Goal: Obtain resource: Download file/media

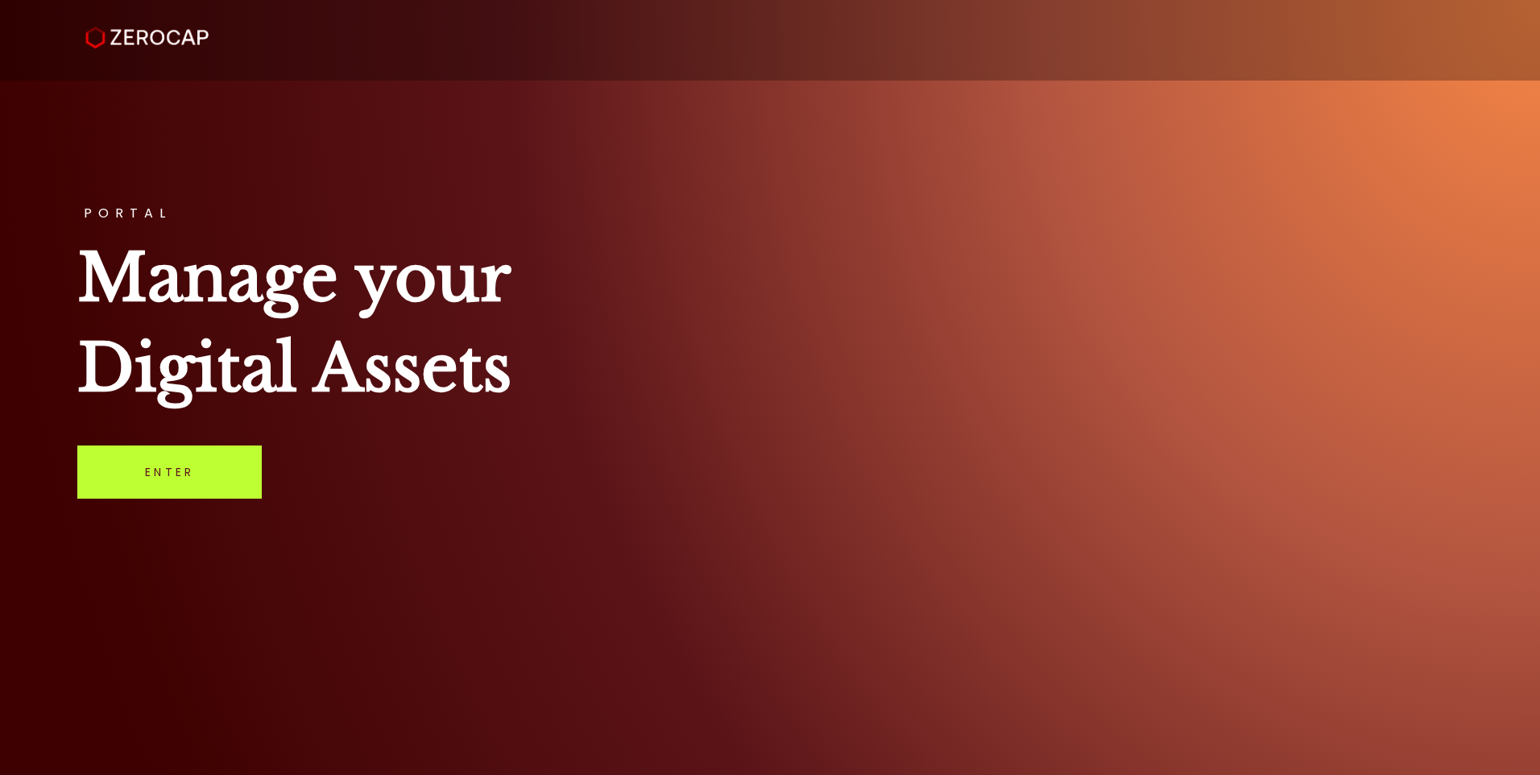
click at [175, 482] on link "Enter" at bounding box center [169, 472] width 184 height 53
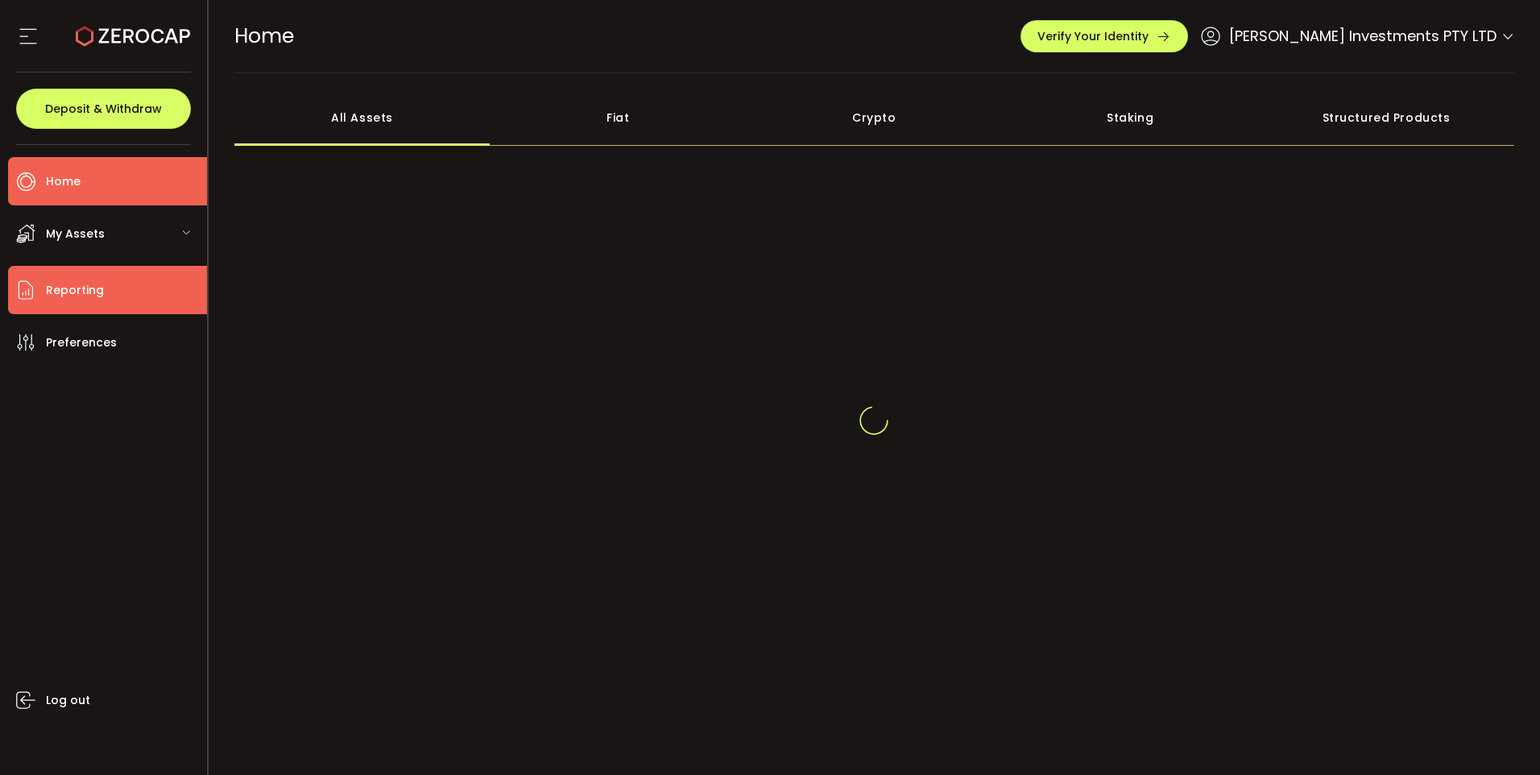
click at [83, 285] on ul "Home Trading My Assets Fiat Crypto Staking Structures Transfers Reporting Prefe…" at bounding box center [103, 460] width 207 height 630
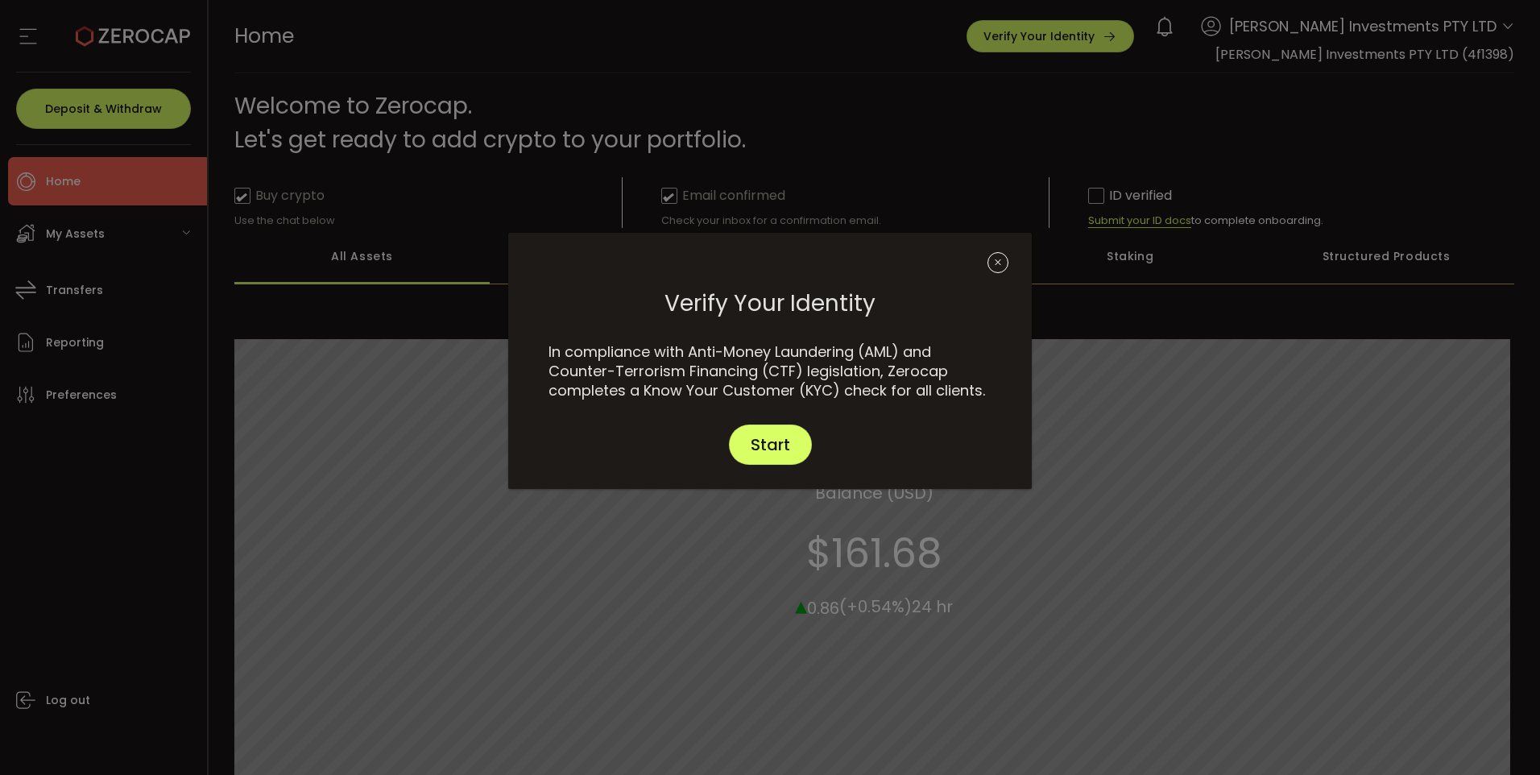
click at [1003, 259] on icon "Close" at bounding box center [998, 262] width 21 height 21
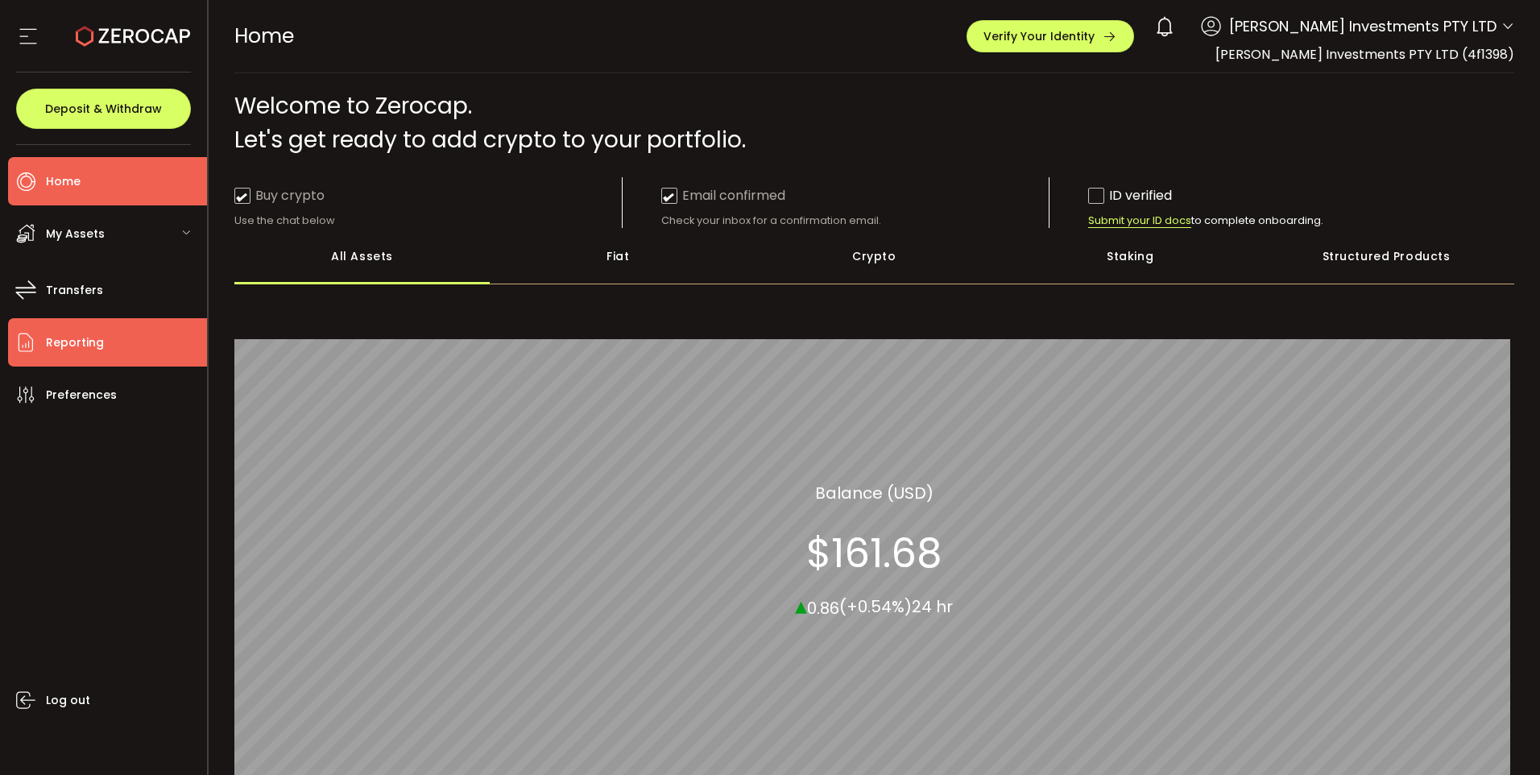
click at [100, 339] on span "Reporting" at bounding box center [75, 342] width 58 height 23
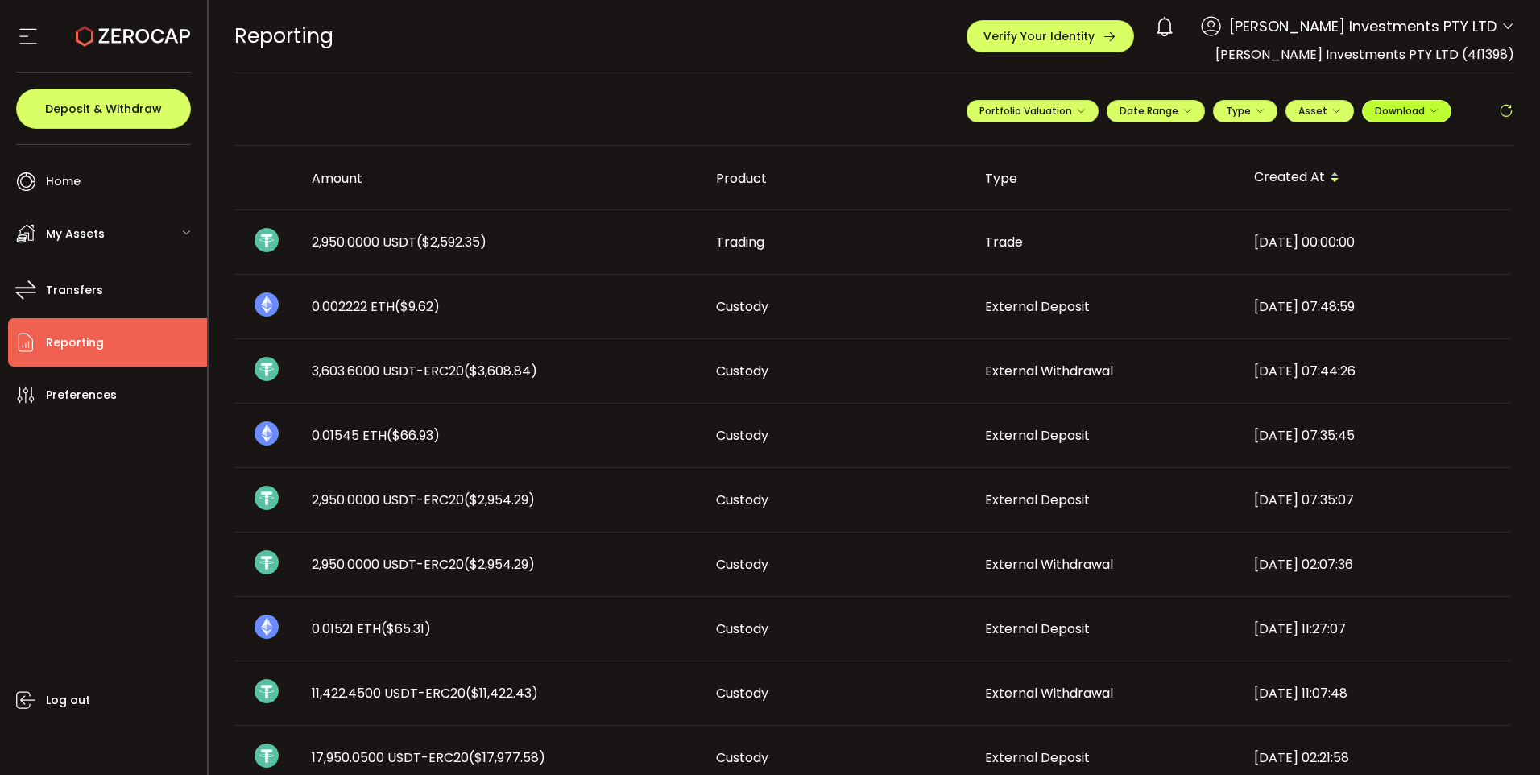
click at [1381, 108] on span "Download" at bounding box center [1407, 111] width 64 height 14
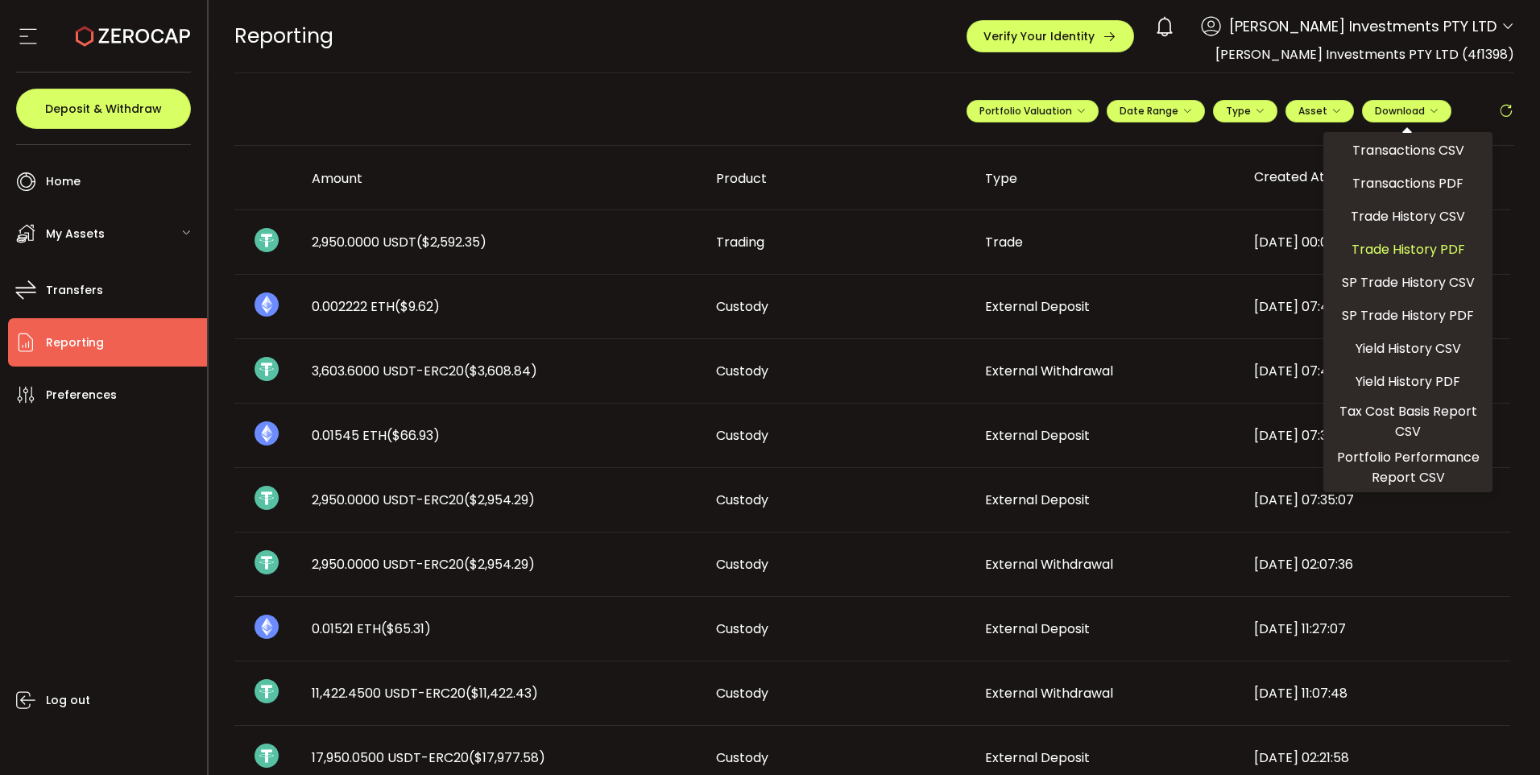
click at [1392, 251] on span "Trade History PDF" at bounding box center [1409, 249] width 114 height 20
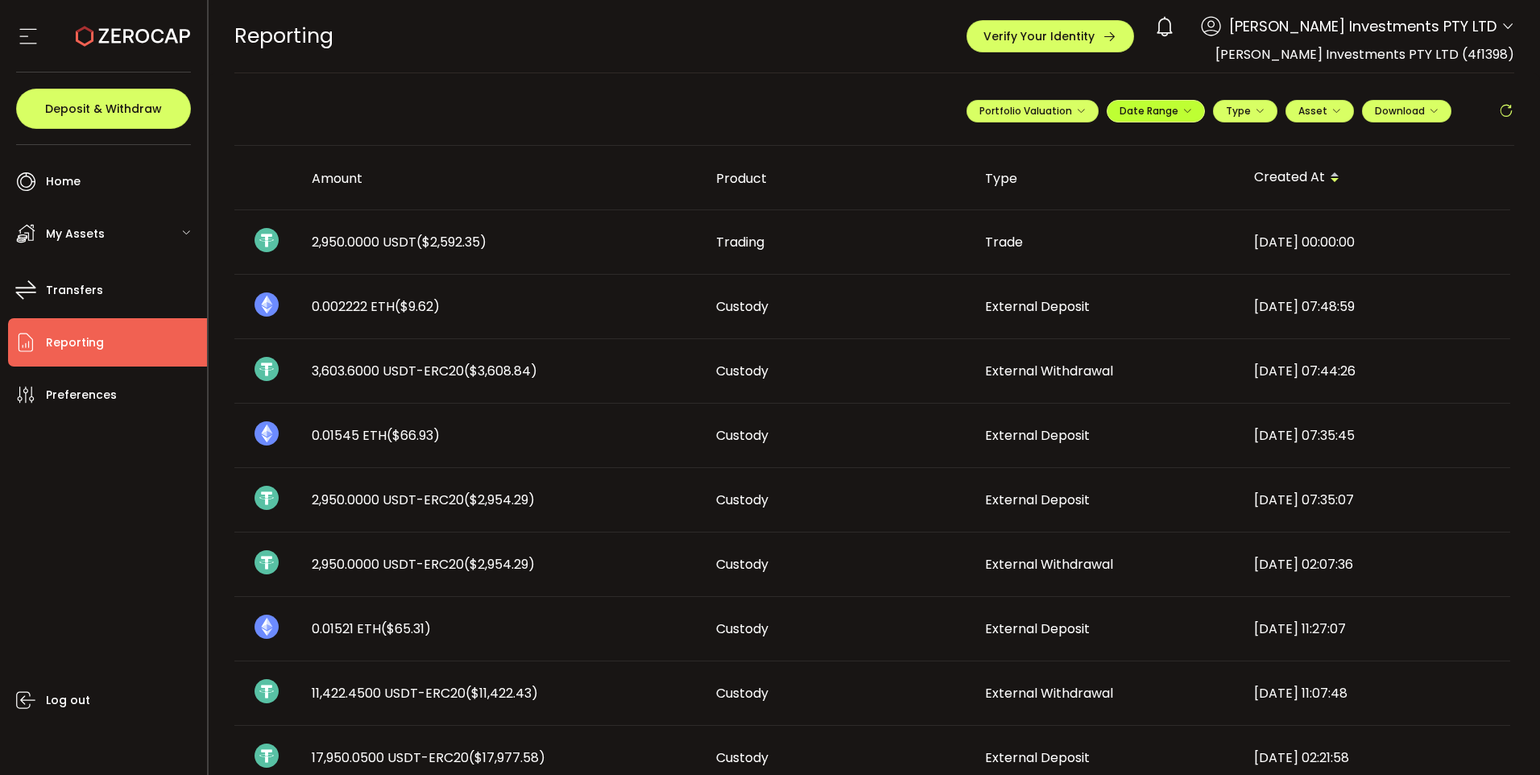
click at [1171, 113] on span "Date Range" at bounding box center [1156, 111] width 73 height 14
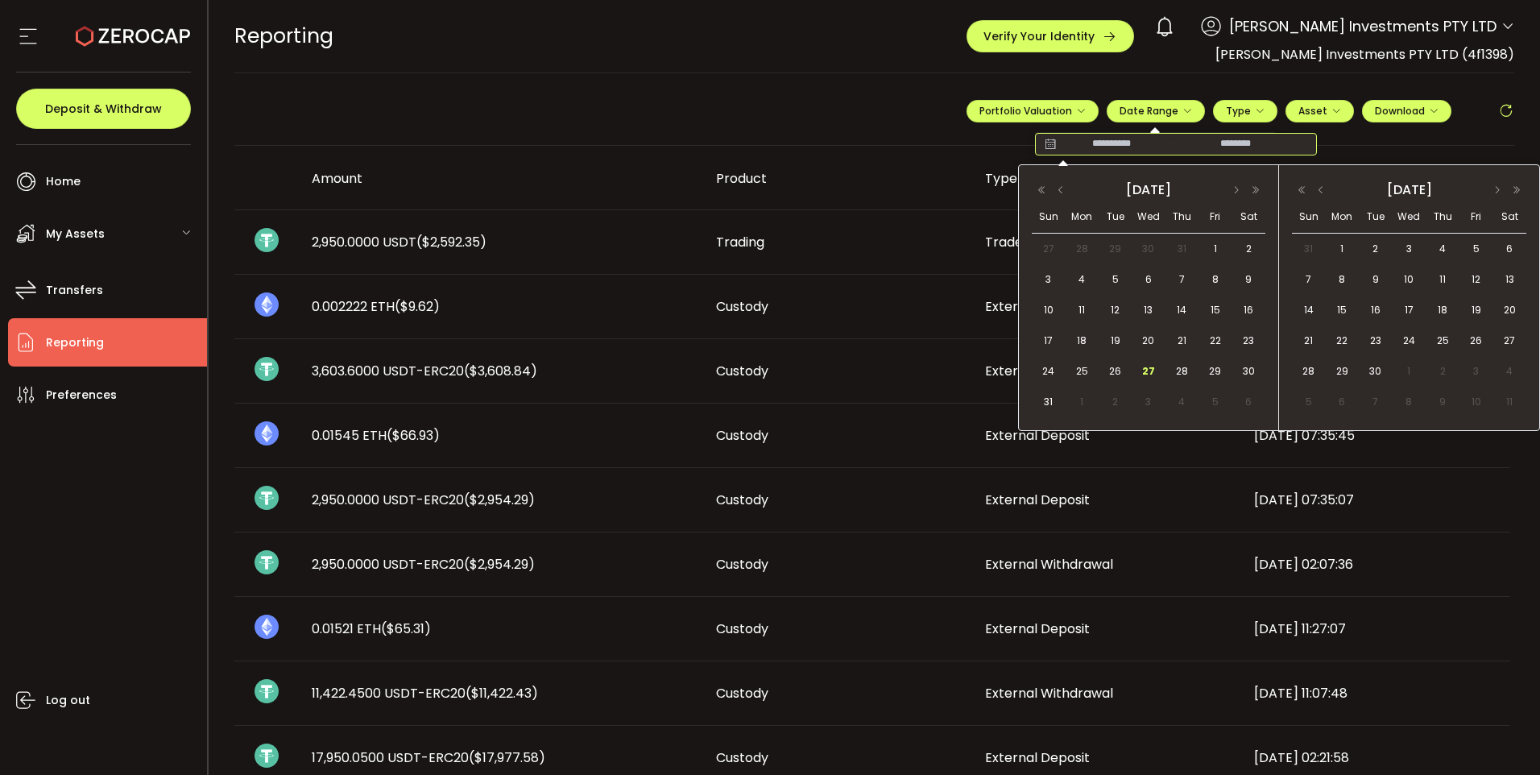
click at [1111, 143] on input at bounding box center [1111, 144] width 103 height 16
click at [1043, 186] on button "button" at bounding box center [1041, 189] width 19 height 11
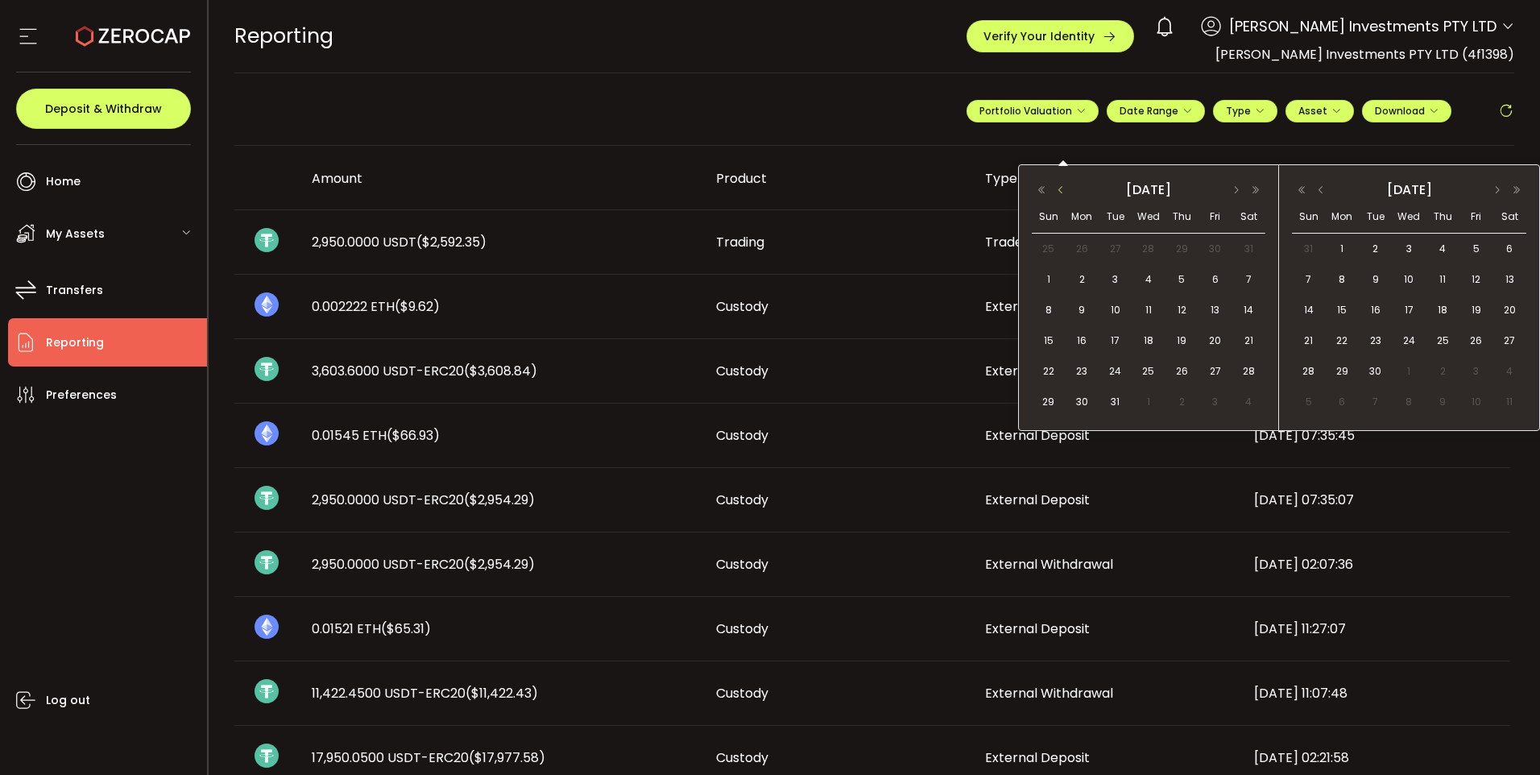
click at [1059, 185] on button "button" at bounding box center [1060, 189] width 19 height 11
click at [1059, 186] on button "button" at bounding box center [1060, 189] width 19 height 11
click at [1154, 371] on span "30" at bounding box center [1148, 371] width 19 height 19
click at [1302, 189] on button "button" at bounding box center [1301, 189] width 19 height 11
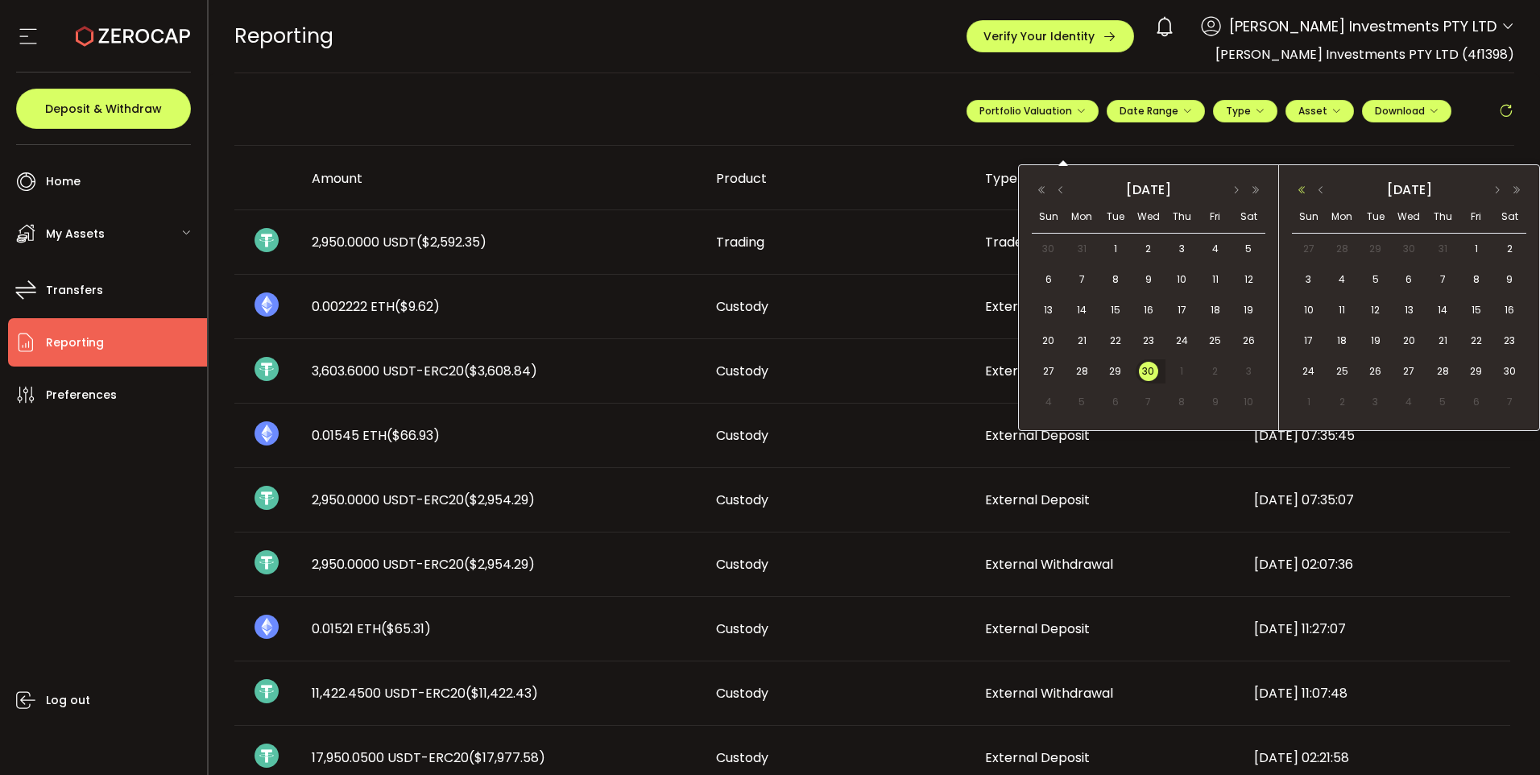
click at [1302, 189] on button "button" at bounding box center [1301, 189] width 19 height 11
click at [1317, 193] on button "button" at bounding box center [1321, 189] width 19 height 11
click at [1521, 188] on button "button" at bounding box center [1516, 189] width 19 height 11
click at [1316, 185] on button "button" at bounding box center [1321, 189] width 19 height 11
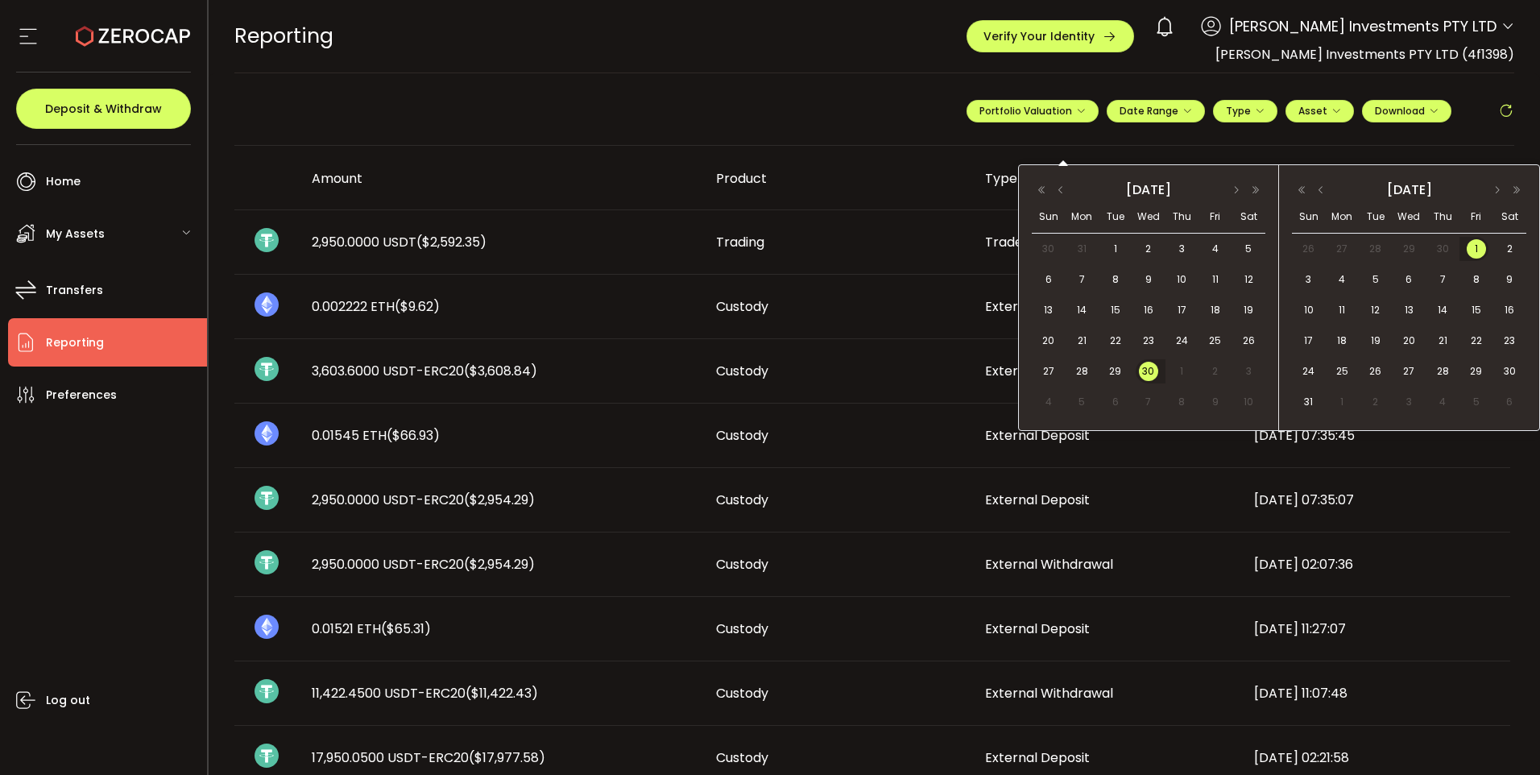
click at [1473, 246] on span "1" at bounding box center [1476, 248] width 19 height 19
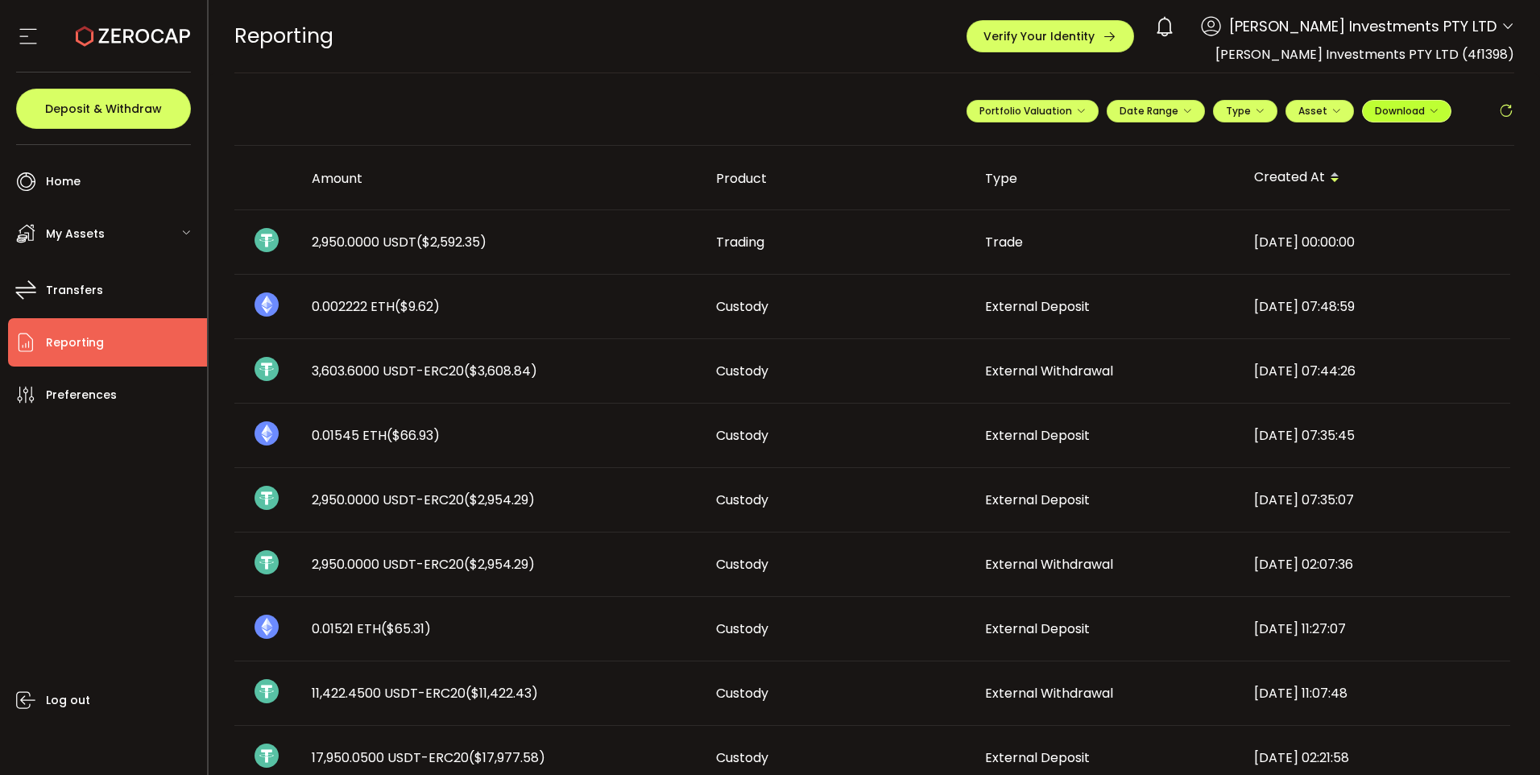
click at [1411, 107] on span "Download" at bounding box center [1407, 111] width 64 height 14
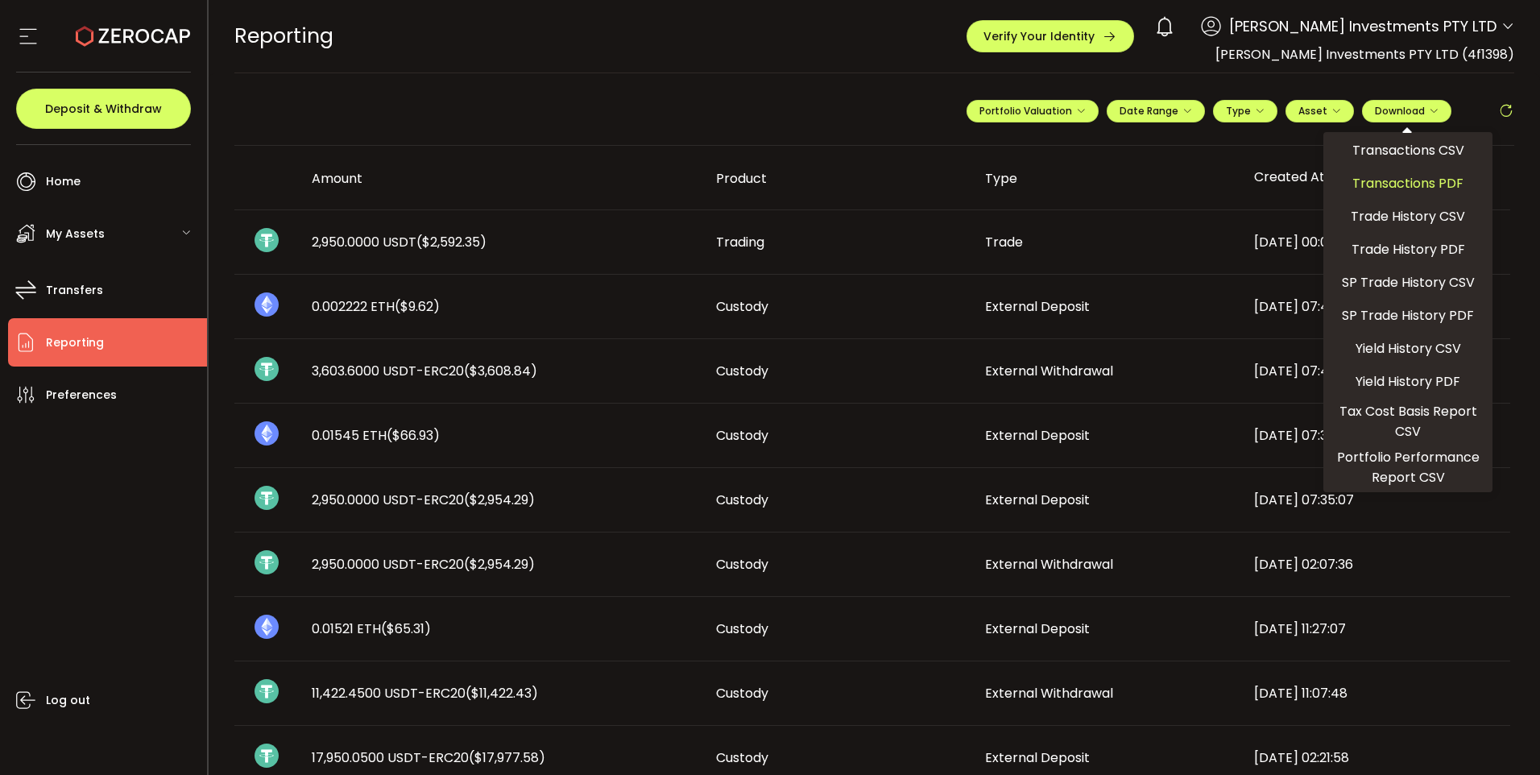
click at [1407, 184] on span "Transactions PDF" at bounding box center [1408, 183] width 111 height 20
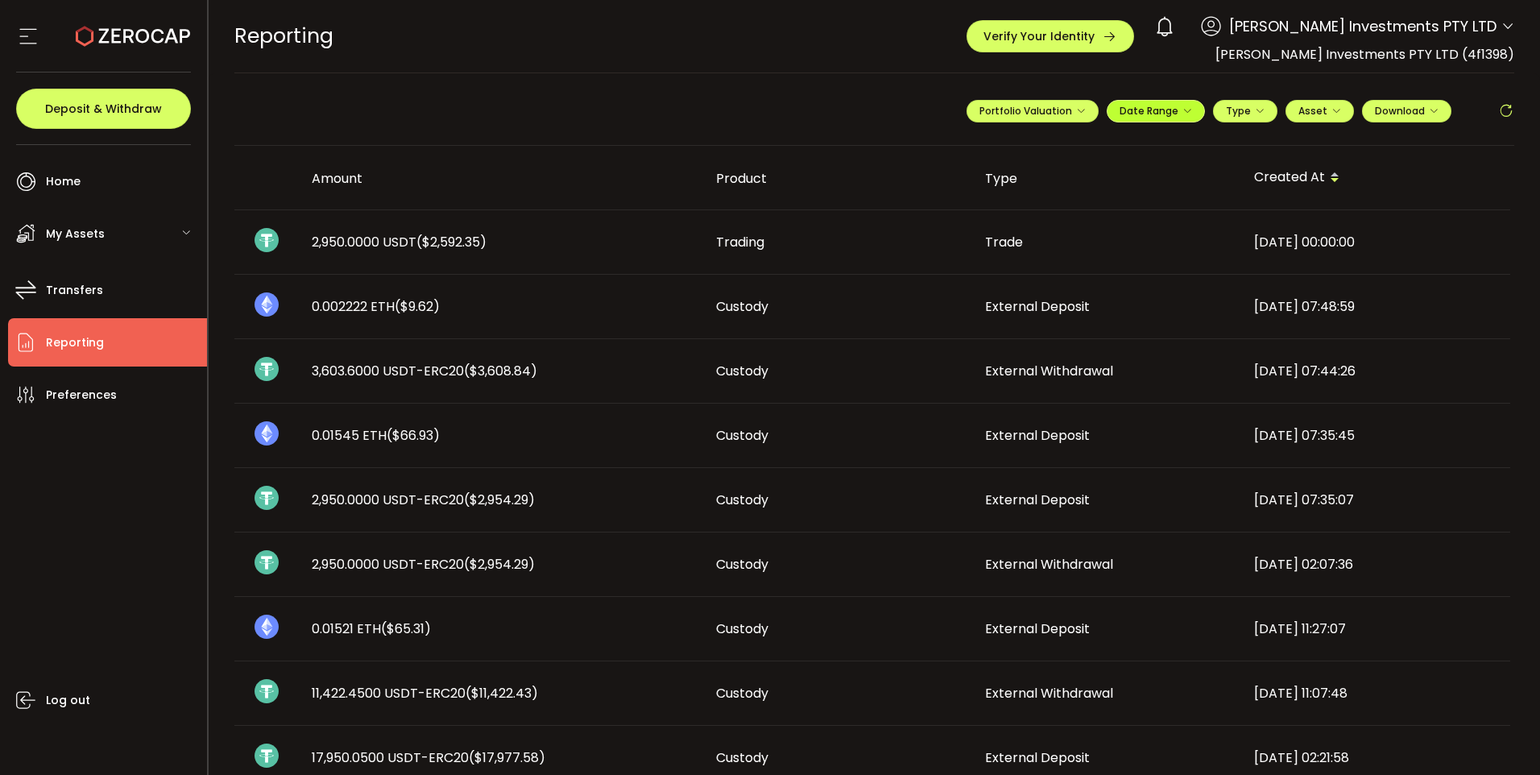
click at [1151, 112] on span "Date Range" at bounding box center [1156, 111] width 73 height 14
click at [1407, 105] on span "Download" at bounding box center [1407, 111] width 64 height 14
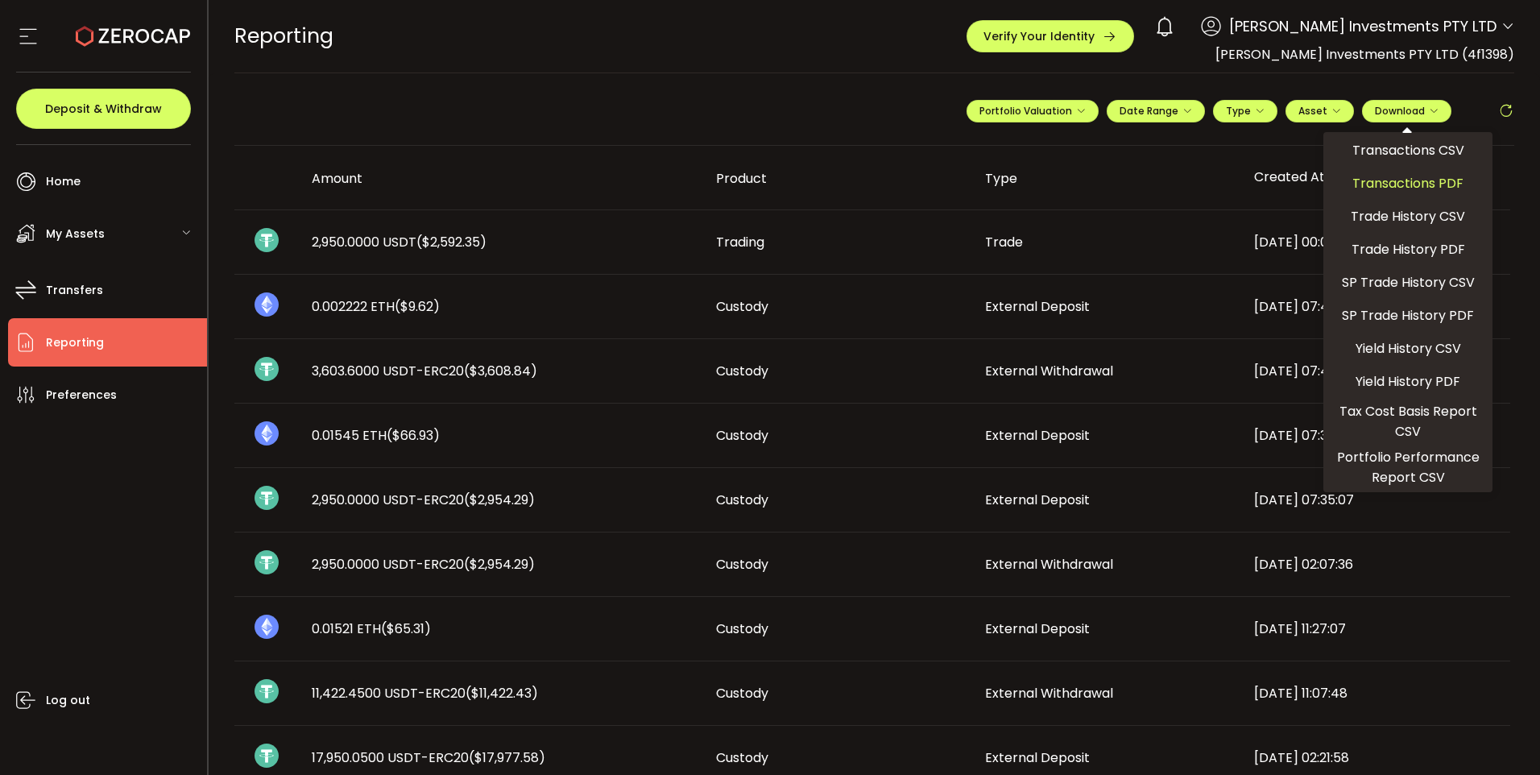
click at [1410, 180] on span "Transactions PDF" at bounding box center [1408, 183] width 111 height 20
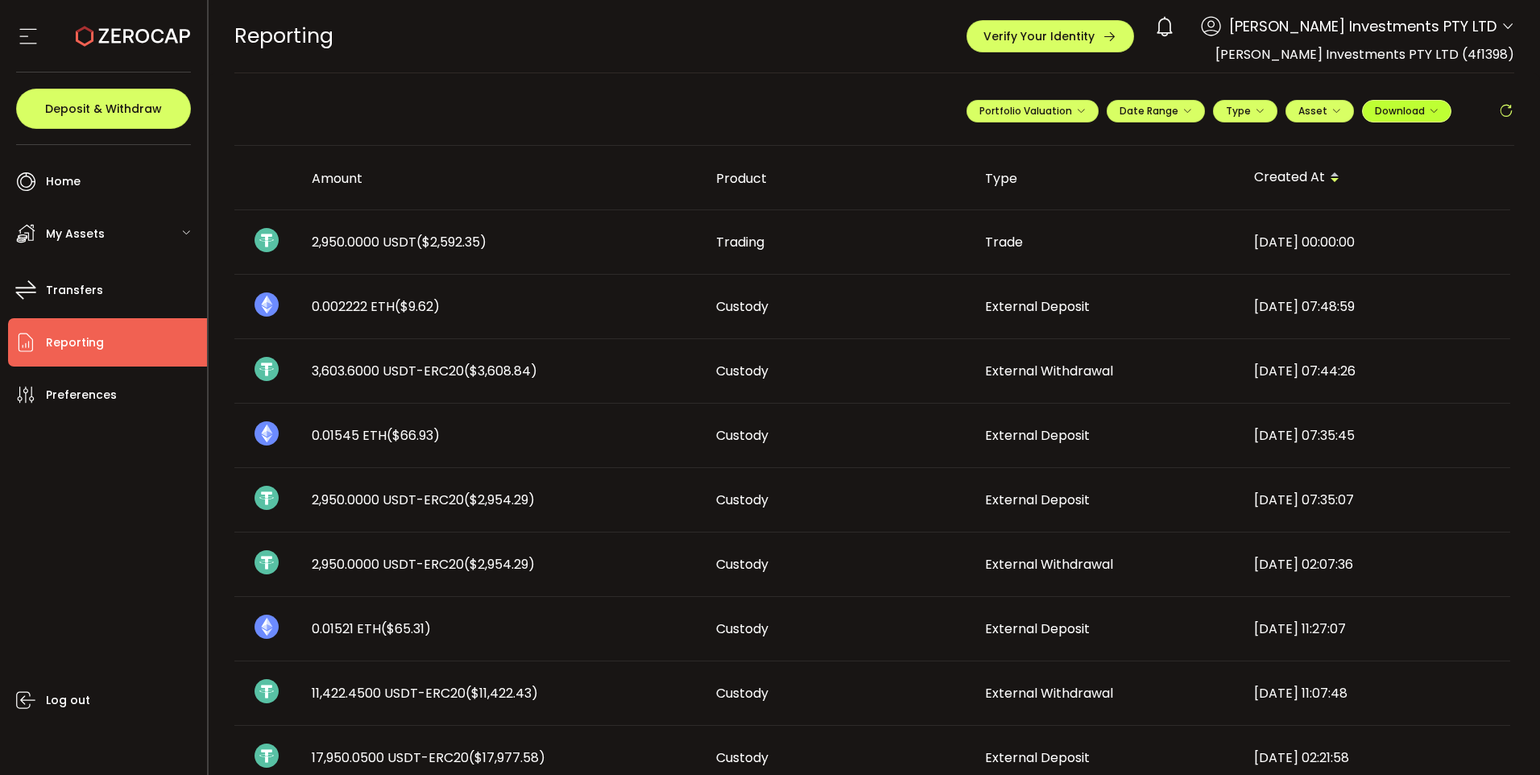
click at [1401, 110] on span "Download" at bounding box center [1407, 111] width 64 height 14
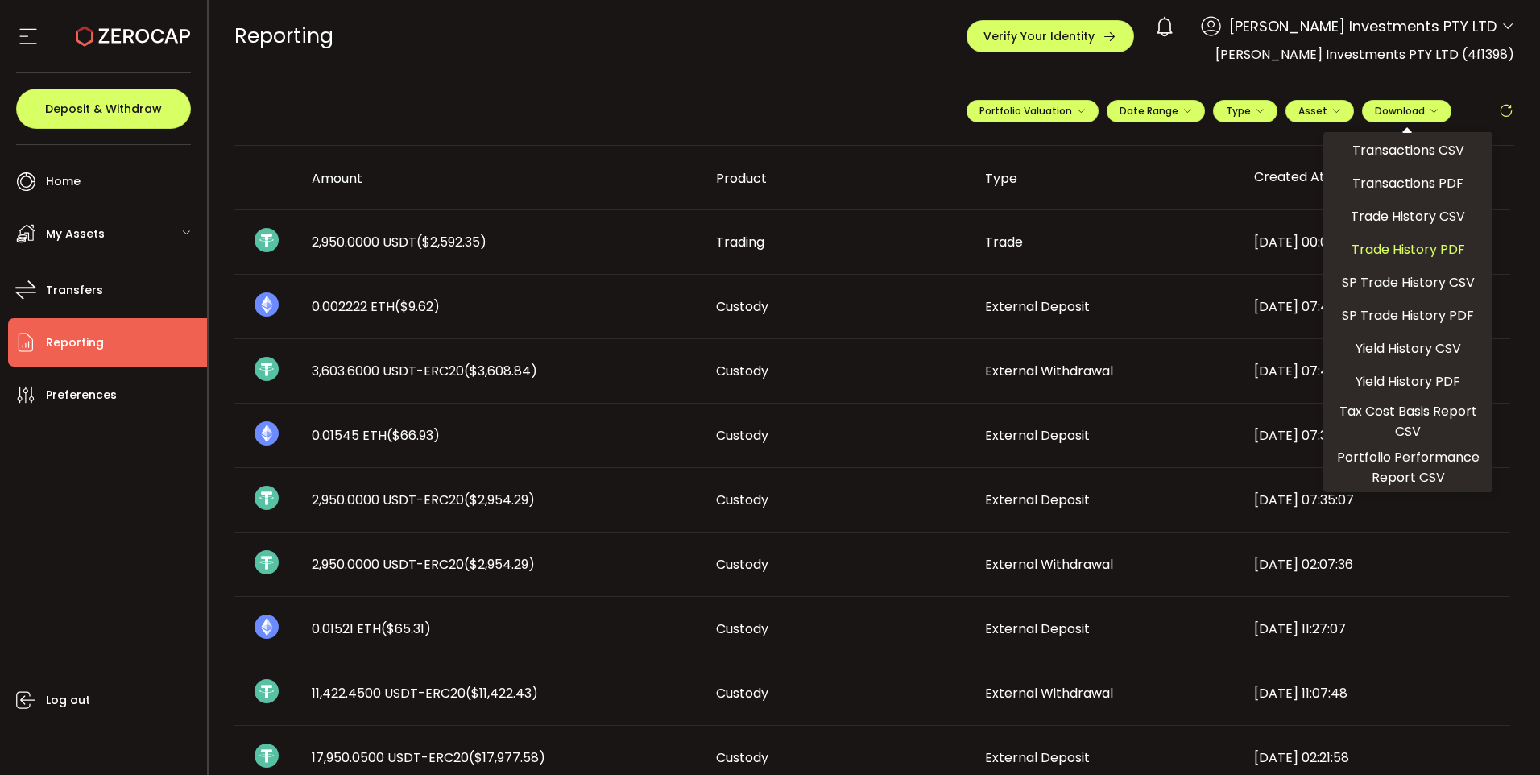
click at [1410, 245] on span "Trade History PDF" at bounding box center [1409, 249] width 114 height 20
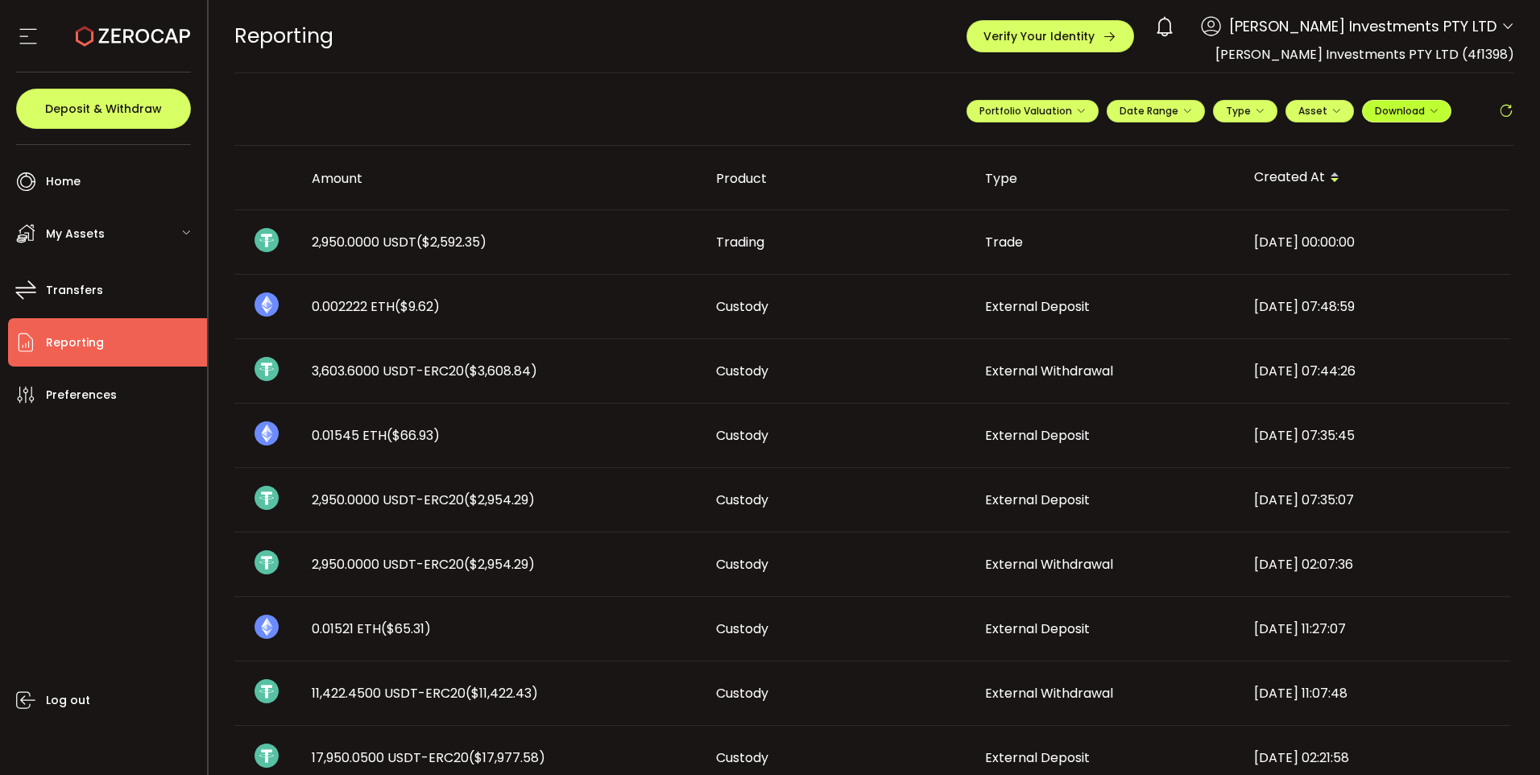
click at [1394, 110] on span "Download" at bounding box center [1407, 111] width 64 height 14
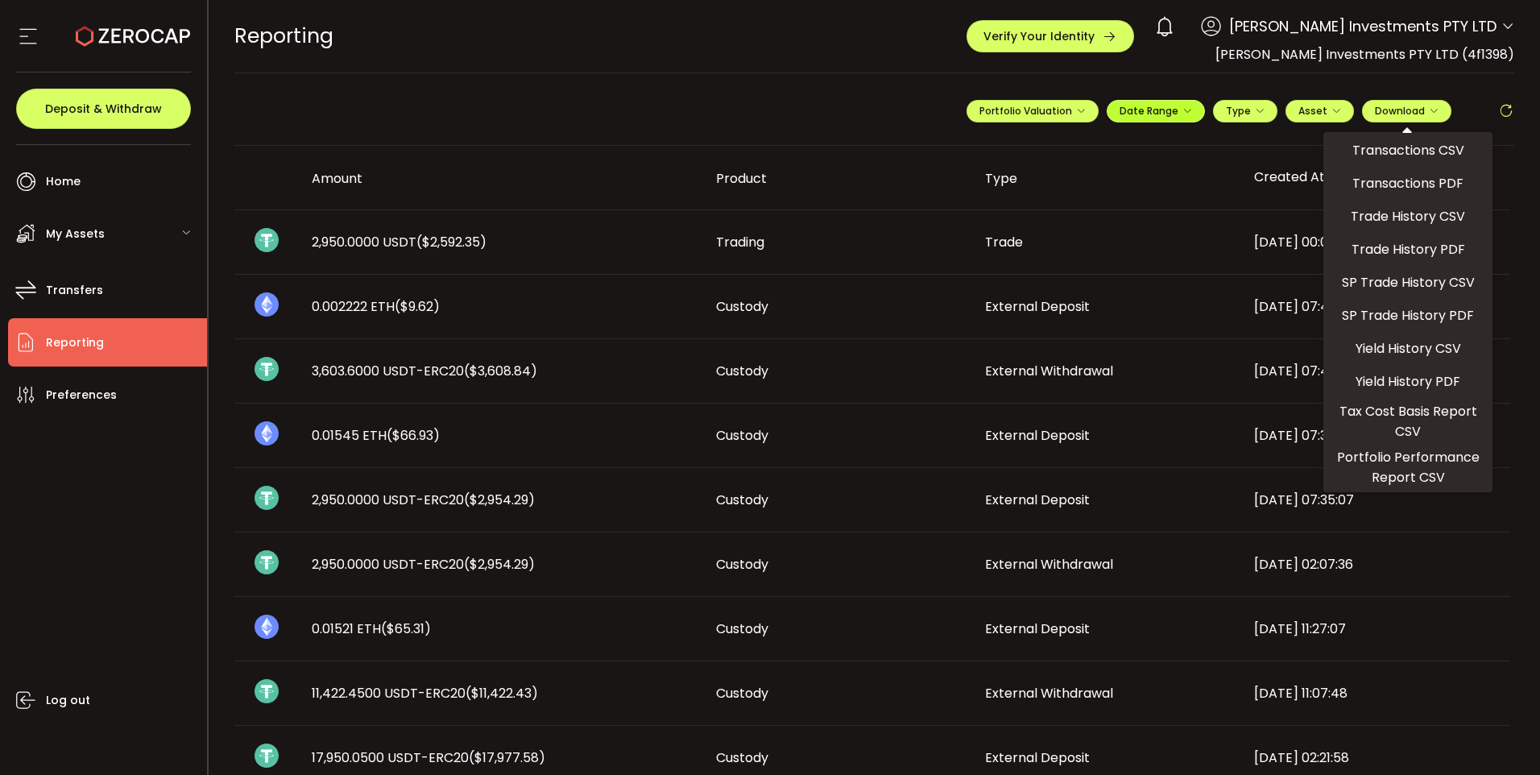
click at [1171, 109] on span "Date Range" at bounding box center [1156, 111] width 73 height 14
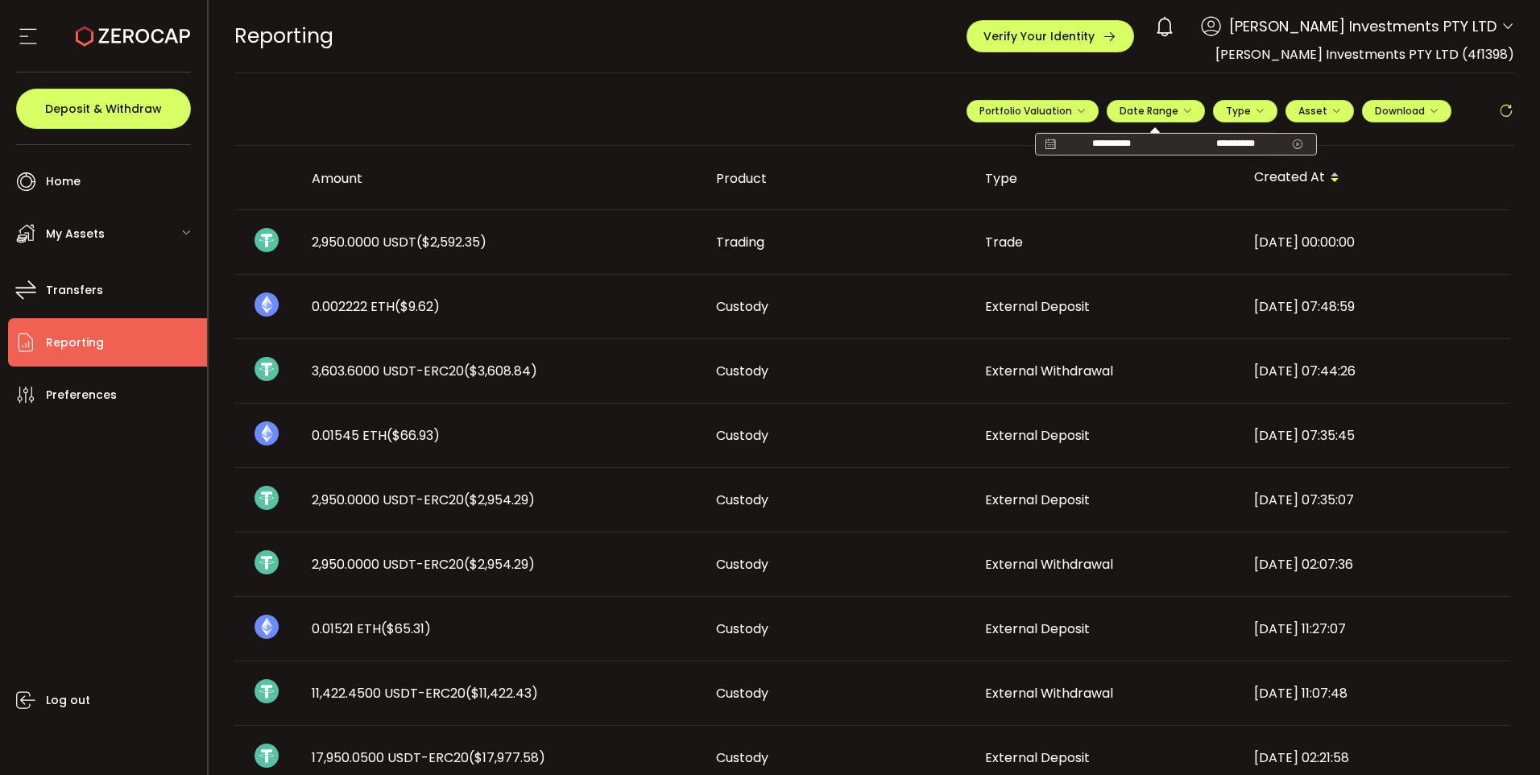
click at [1042, 143] on icon at bounding box center [1050, 144] width 20 height 16
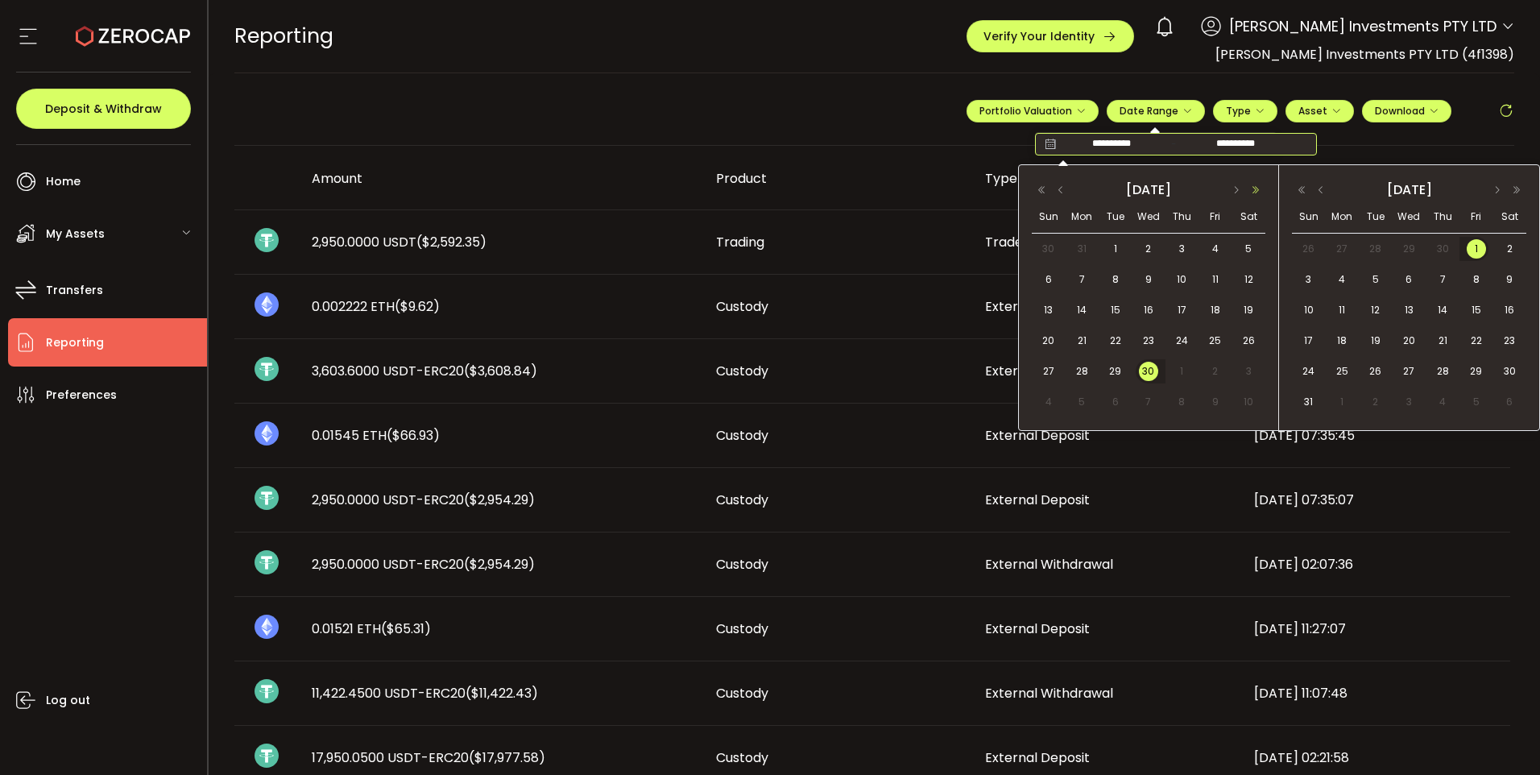
click at [1259, 188] on button "button" at bounding box center [1255, 189] width 19 height 11
click at [1182, 365] on span "30" at bounding box center [1181, 371] width 19 height 19
click at [1516, 189] on button "button" at bounding box center [1516, 189] width 19 height 11
click at [1508, 244] on span "1" at bounding box center [1509, 248] width 19 height 19
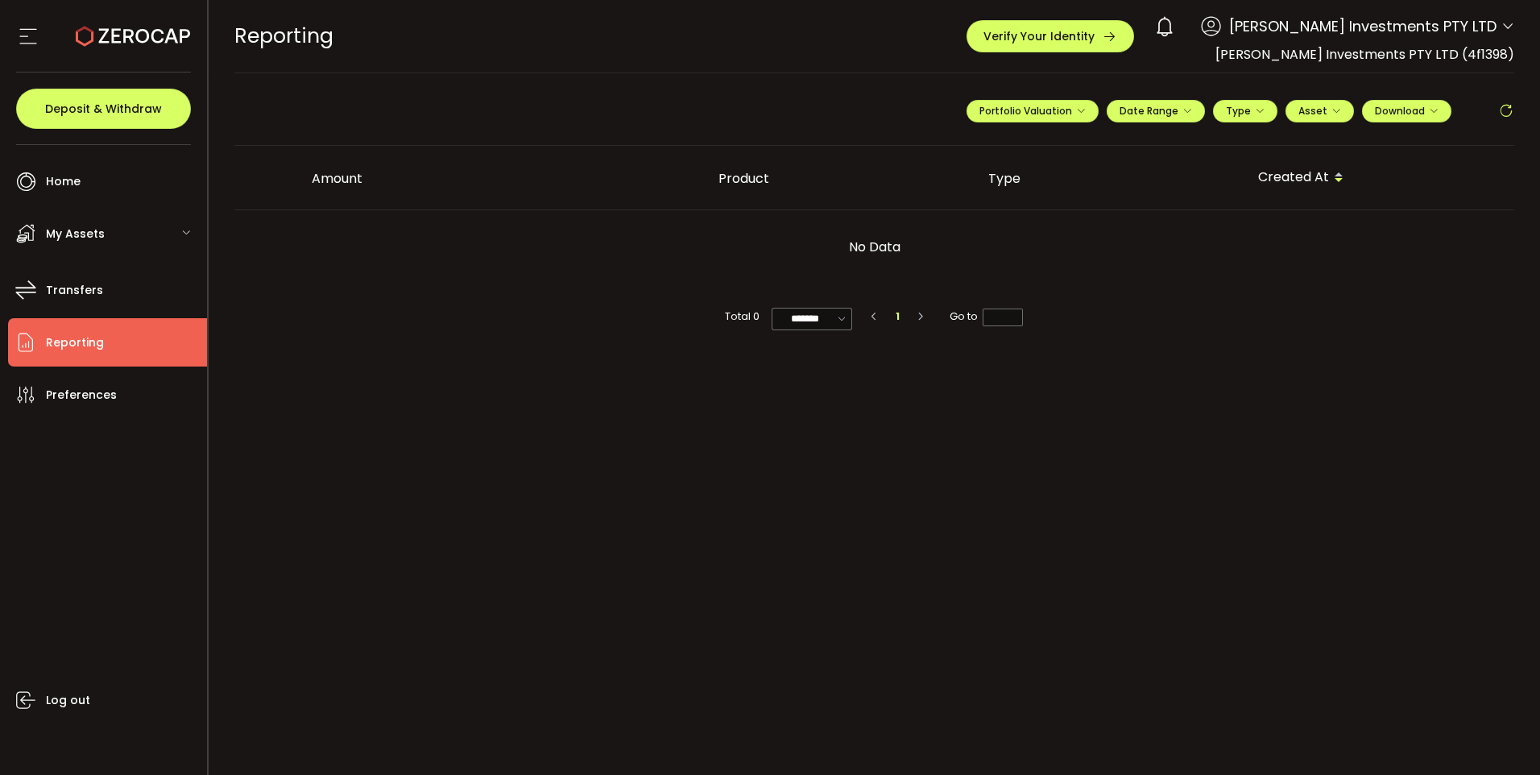
drag, startPoint x: 841, startPoint y: 155, endPoint x: 702, endPoint y: 105, distance: 148.1
click at [702, 105] on main "**********" at bounding box center [875, 424] width 1332 height 702
click at [62, 696] on span "Log out" at bounding box center [68, 700] width 44 height 23
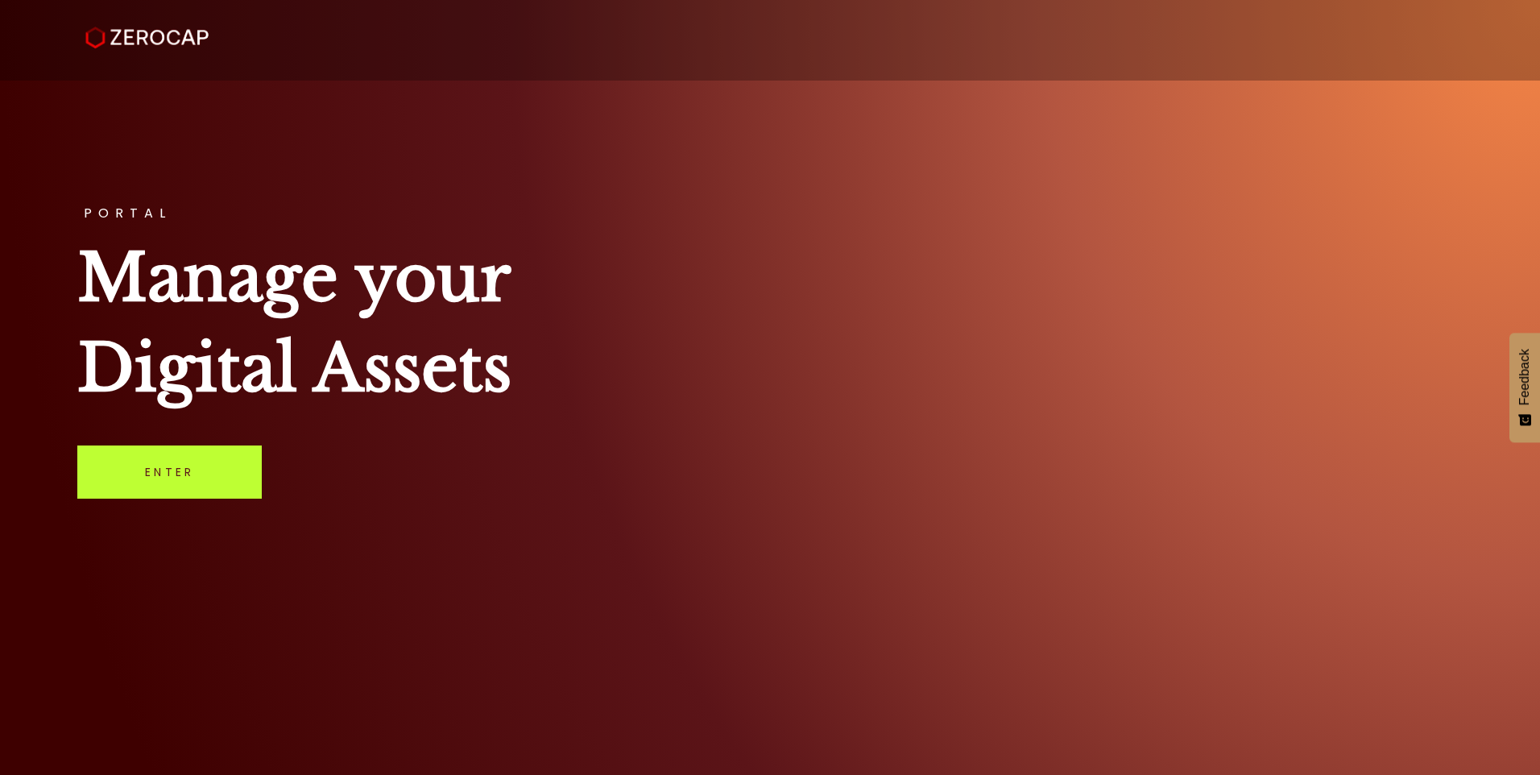
click at [144, 483] on link "Enter" at bounding box center [169, 472] width 184 height 53
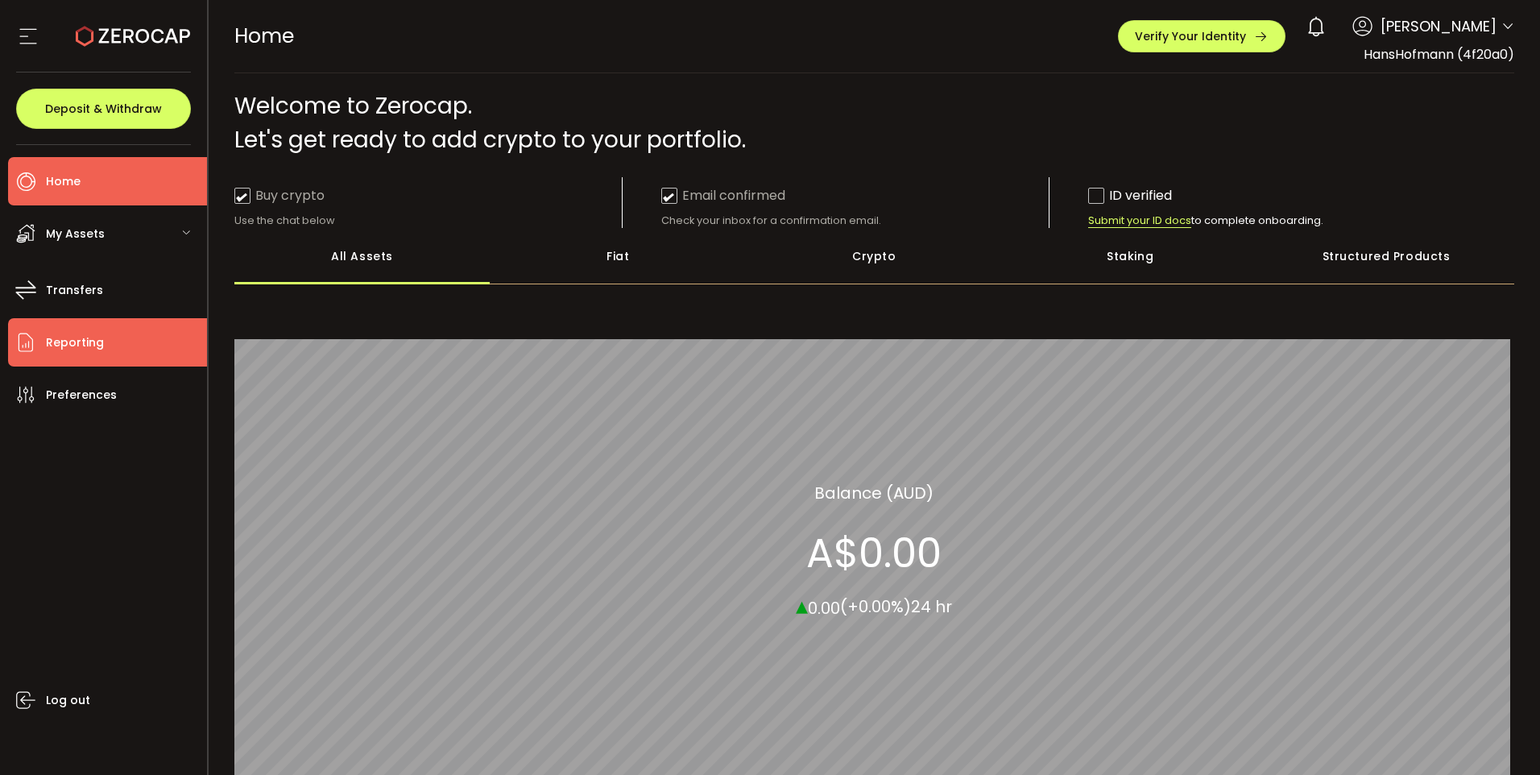
click at [92, 337] on span "Reporting" at bounding box center [75, 342] width 58 height 23
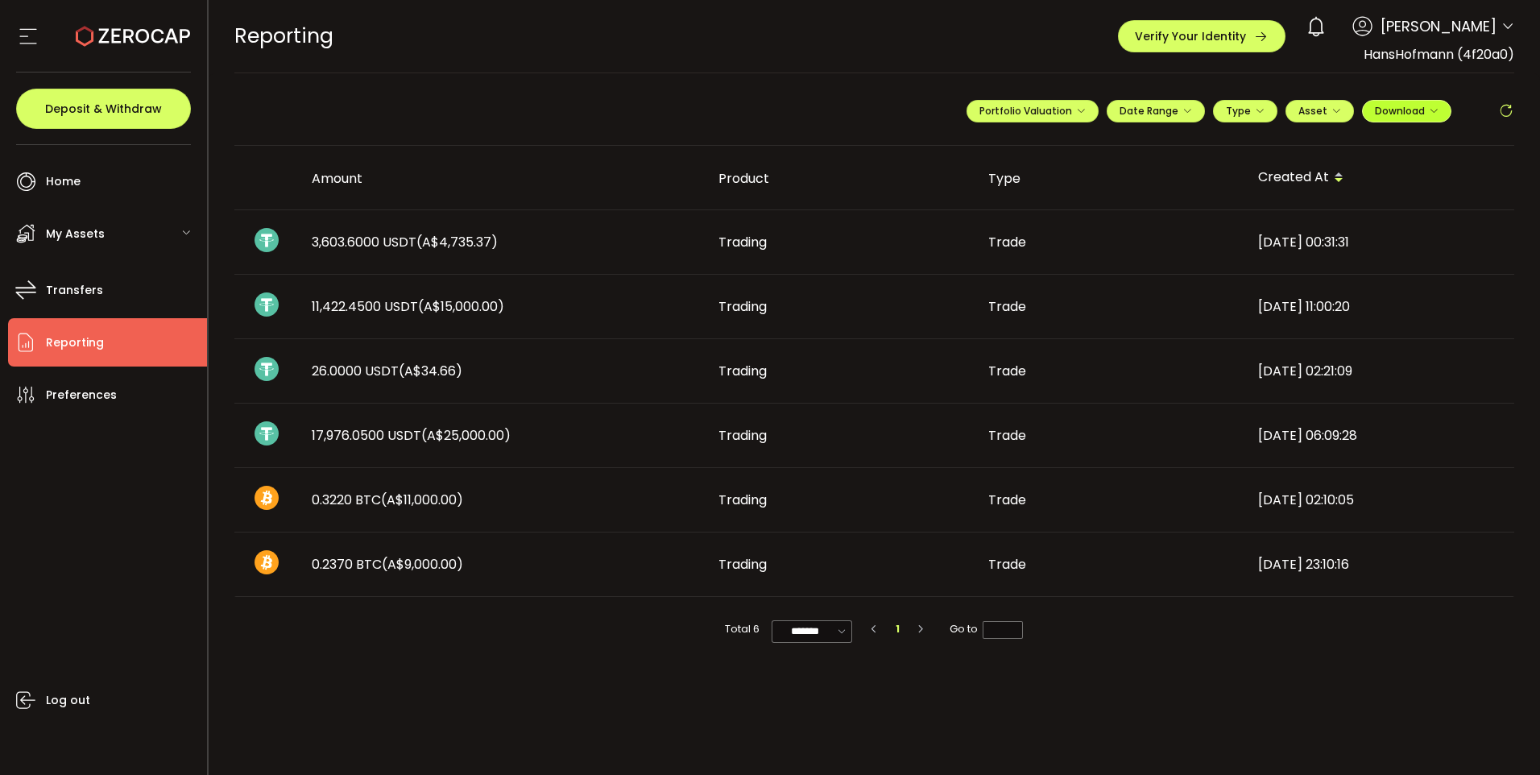
click at [1438, 109] on icon "button" at bounding box center [1434, 111] width 10 height 10
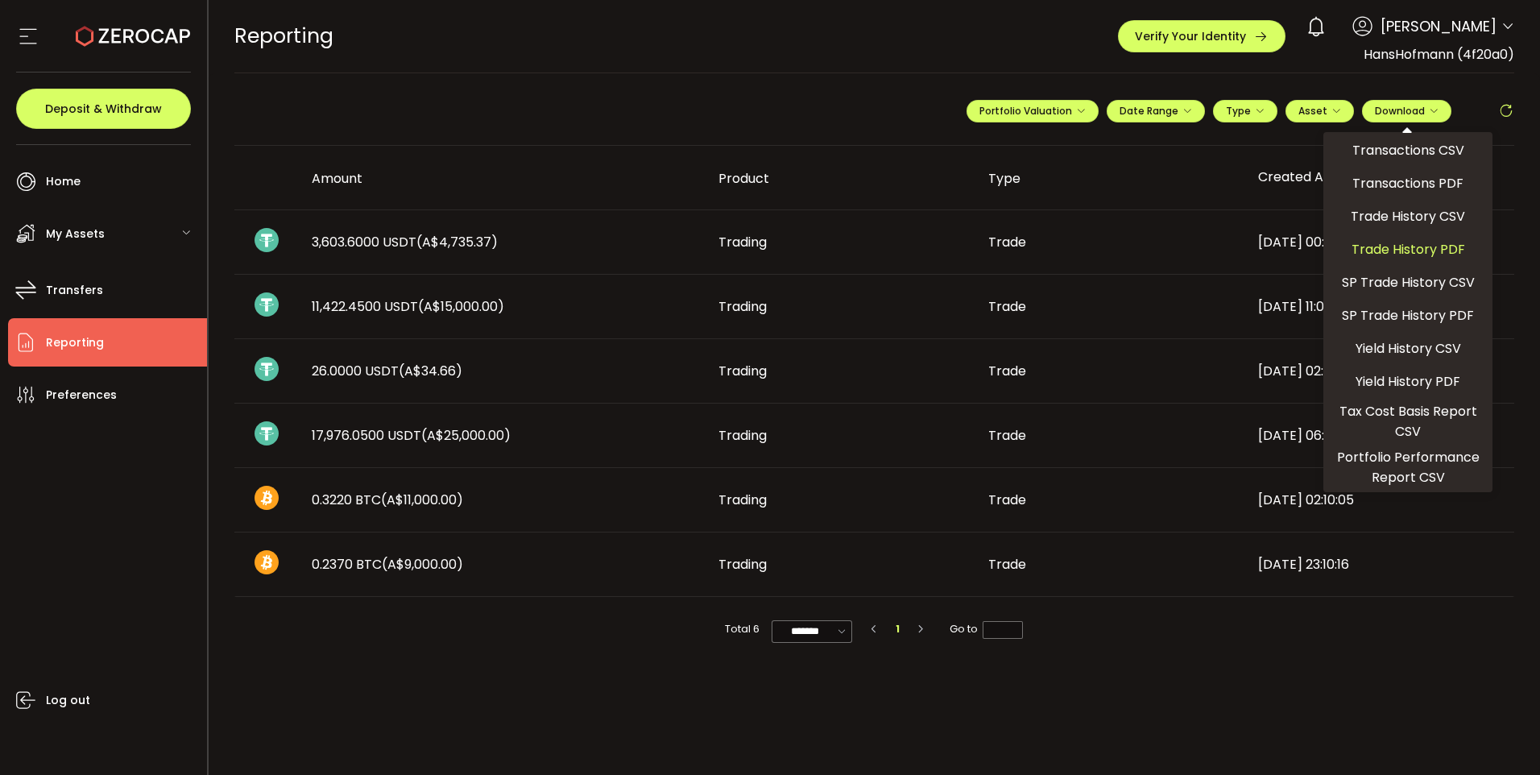
click at [1385, 248] on span "Trade History PDF" at bounding box center [1409, 249] width 114 height 20
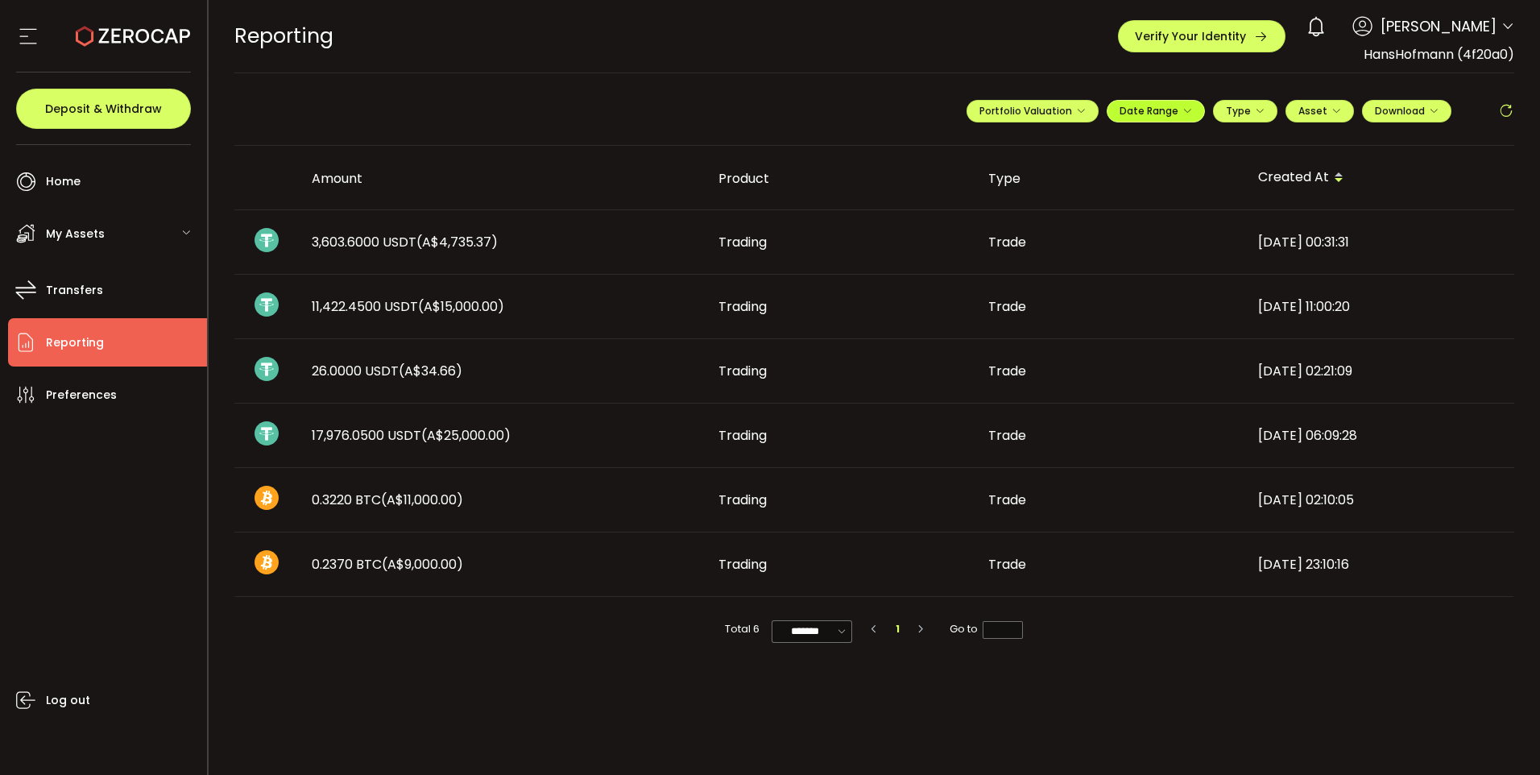
click at [1128, 110] on span "Date Range" at bounding box center [1156, 111] width 73 height 14
click at [1051, 140] on icon at bounding box center [1050, 144] width 20 height 16
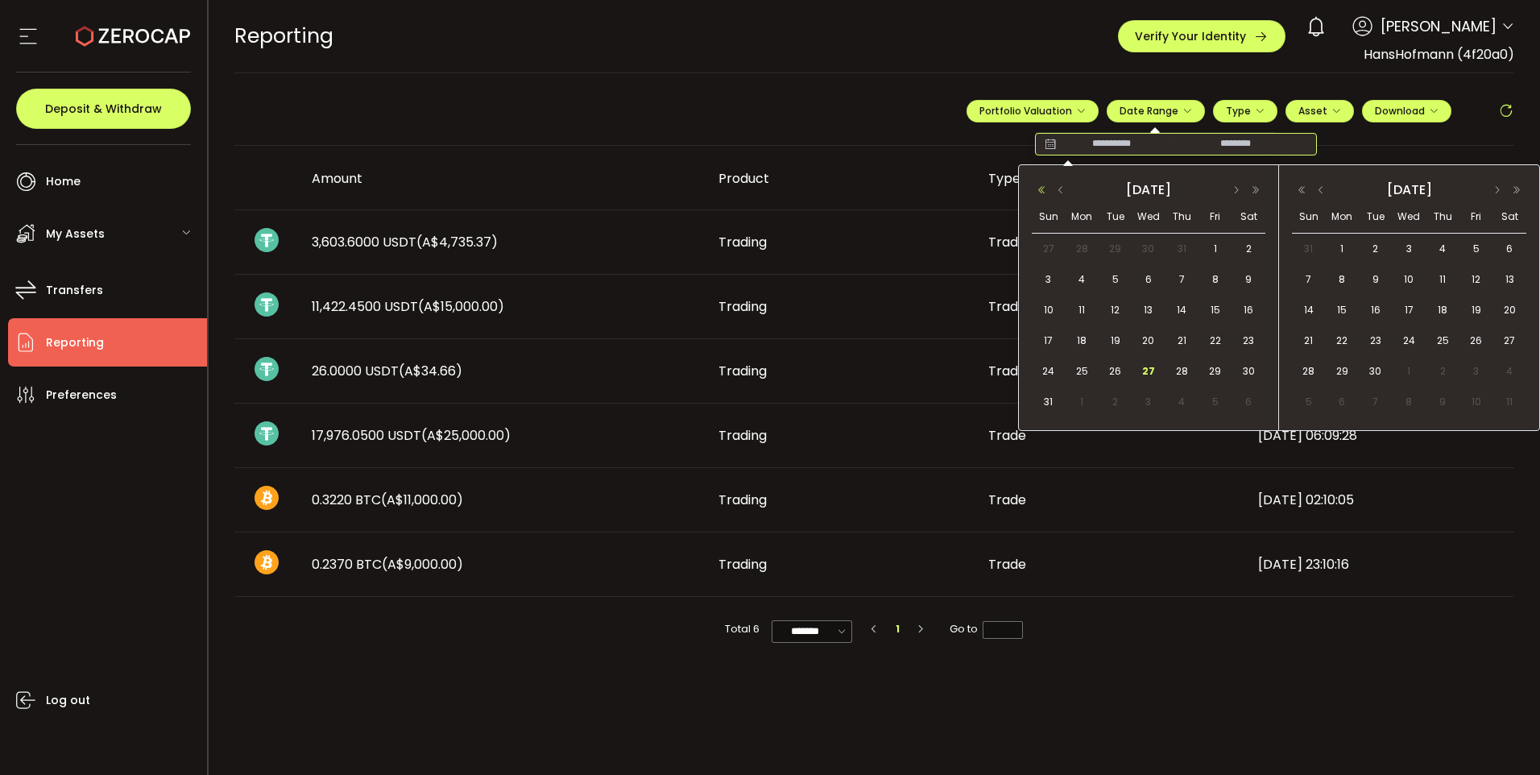
click at [1040, 187] on button "button" at bounding box center [1041, 189] width 19 height 11
click at [1063, 190] on button "button" at bounding box center [1060, 189] width 19 height 11
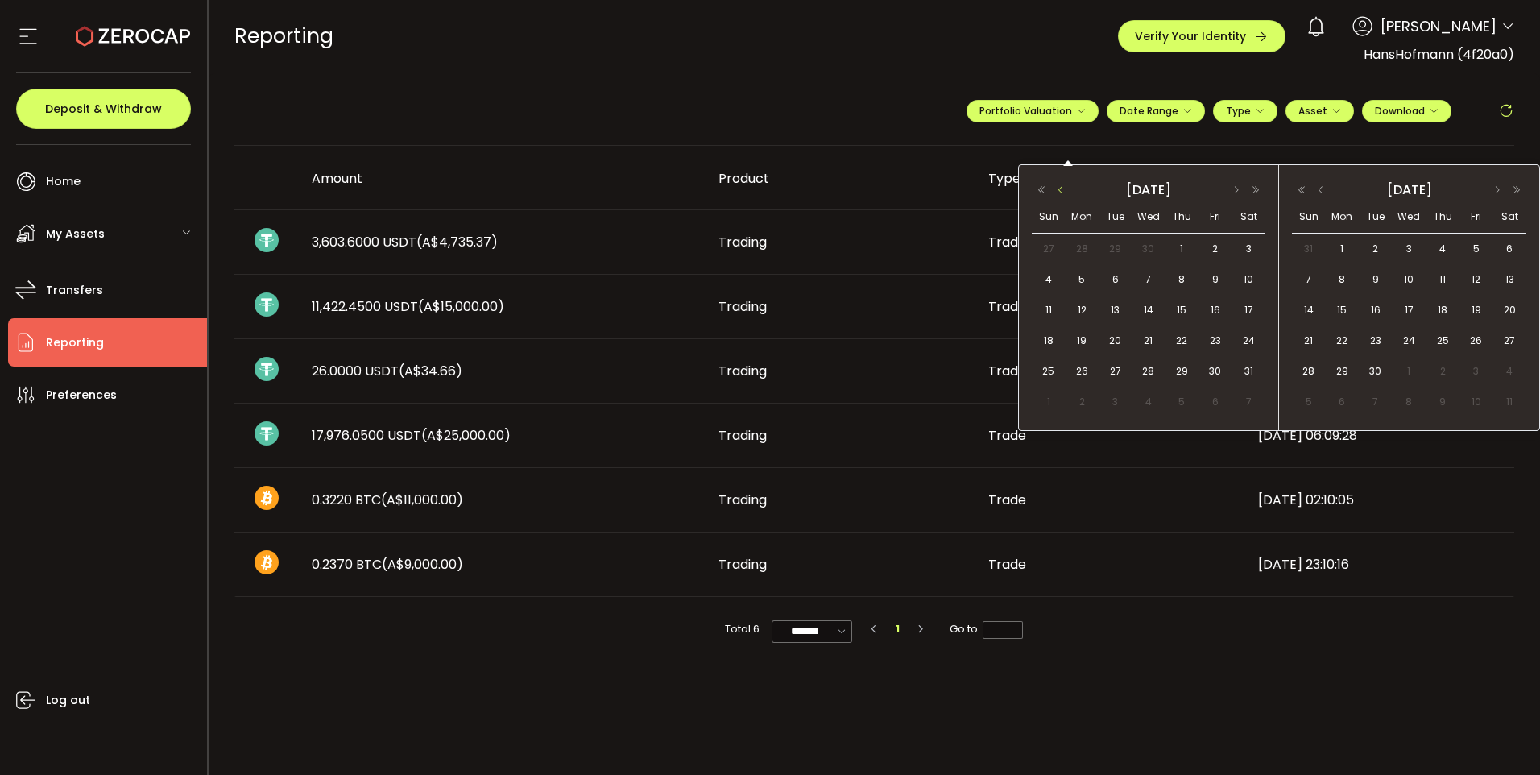
click at [1063, 190] on button "button" at bounding box center [1060, 189] width 19 height 11
click at [1146, 375] on span "30" at bounding box center [1148, 371] width 19 height 19
click at [1297, 187] on button "button" at bounding box center [1301, 189] width 19 height 11
click at [1303, 186] on button "button" at bounding box center [1301, 189] width 19 height 11
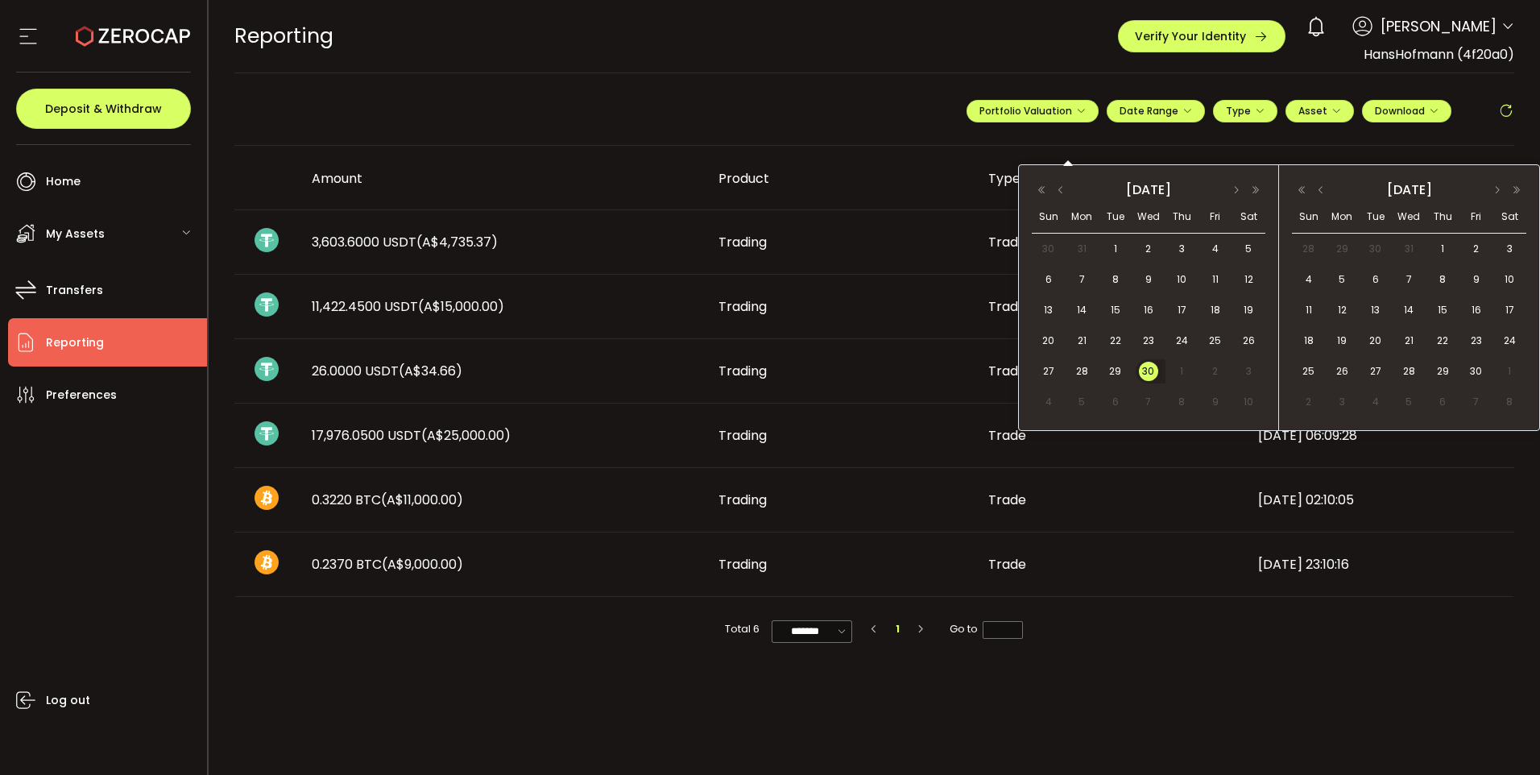
click at [1323, 181] on div "[DATE]" at bounding box center [1409, 189] width 234 height 23
click at [1321, 188] on button "button" at bounding box center [1321, 189] width 19 height 11
click at [1471, 251] on span "1" at bounding box center [1476, 248] width 19 height 19
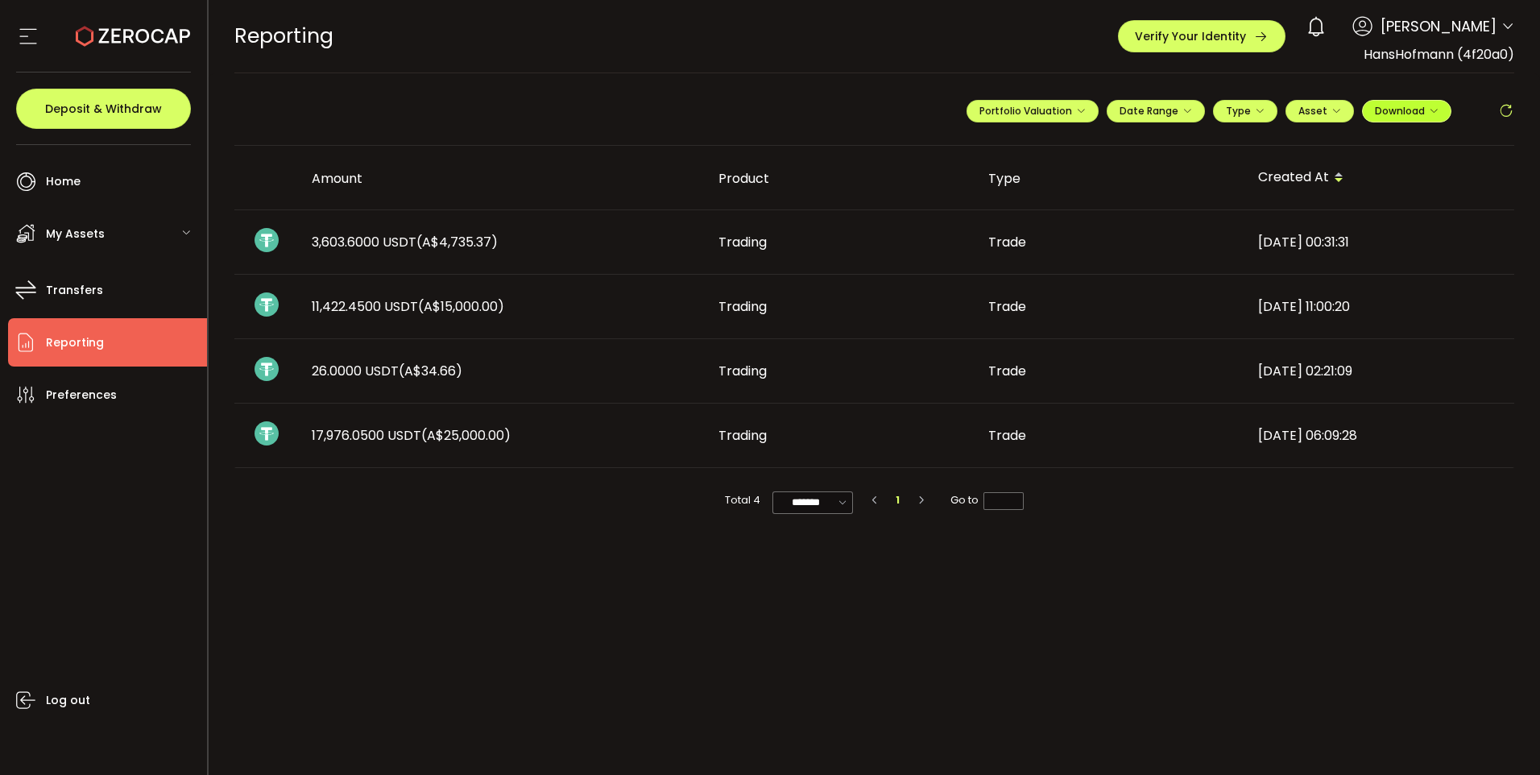
click at [1435, 110] on icon "button" at bounding box center [1434, 111] width 10 height 10
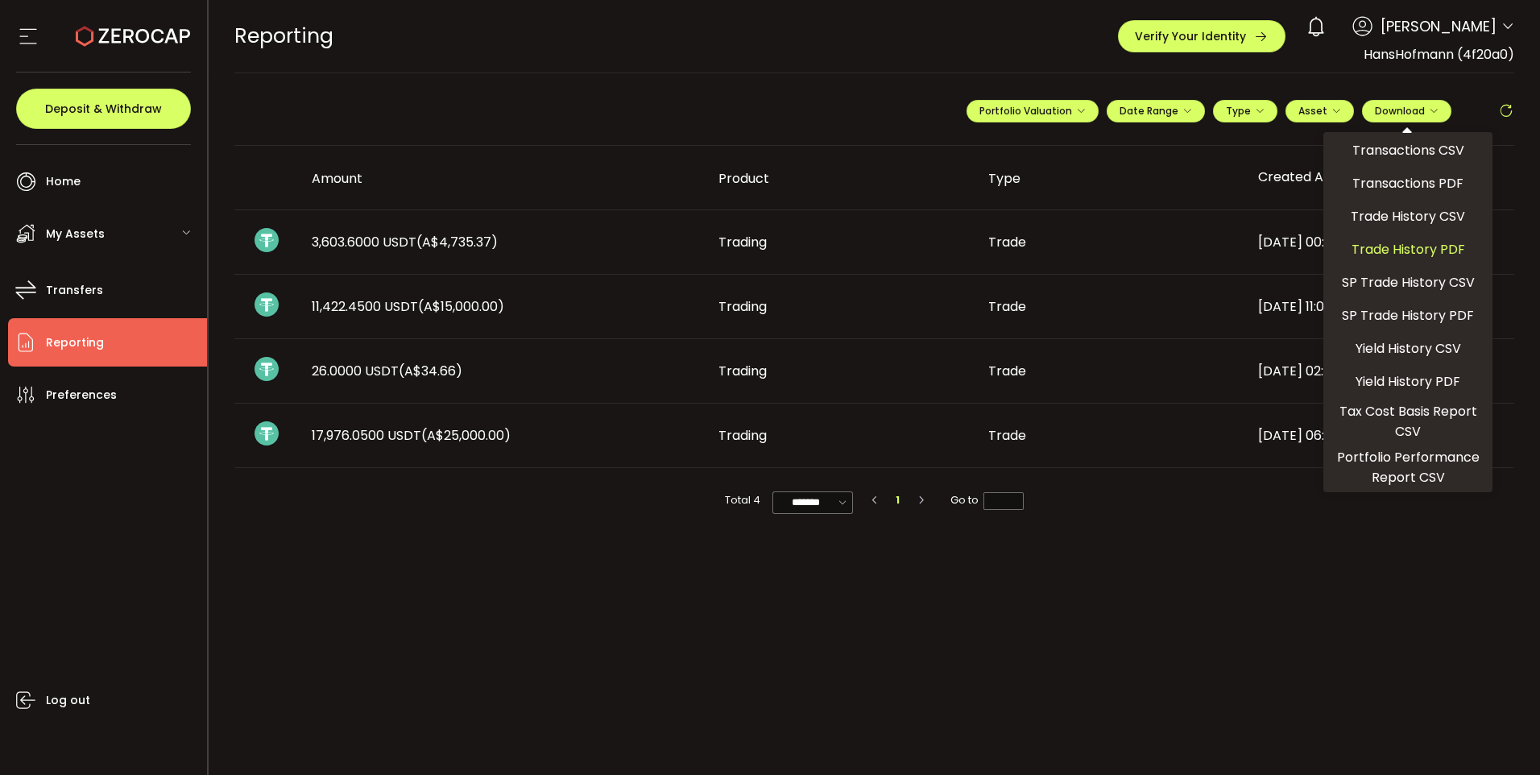
click at [1424, 243] on span "Trade History PDF" at bounding box center [1409, 249] width 114 height 20
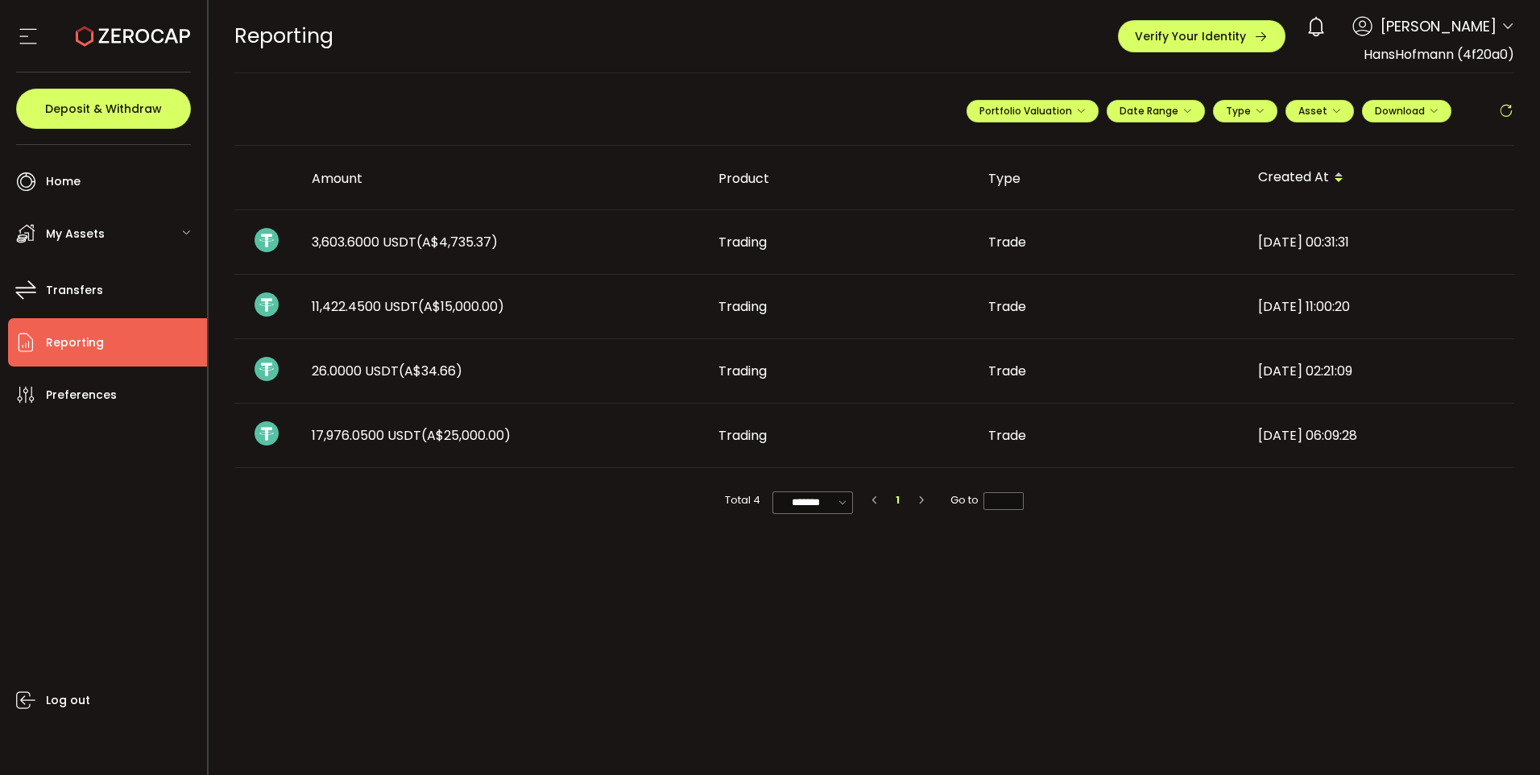
click at [962, 47] on div "REPORTING Buy Power A$0.00 AUD Reporting Reporting Verify Your Identity 0 Hans …" at bounding box center [874, 36] width 1281 height 73
click at [1160, 113] on span "Date Range" at bounding box center [1156, 111] width 73 height 14
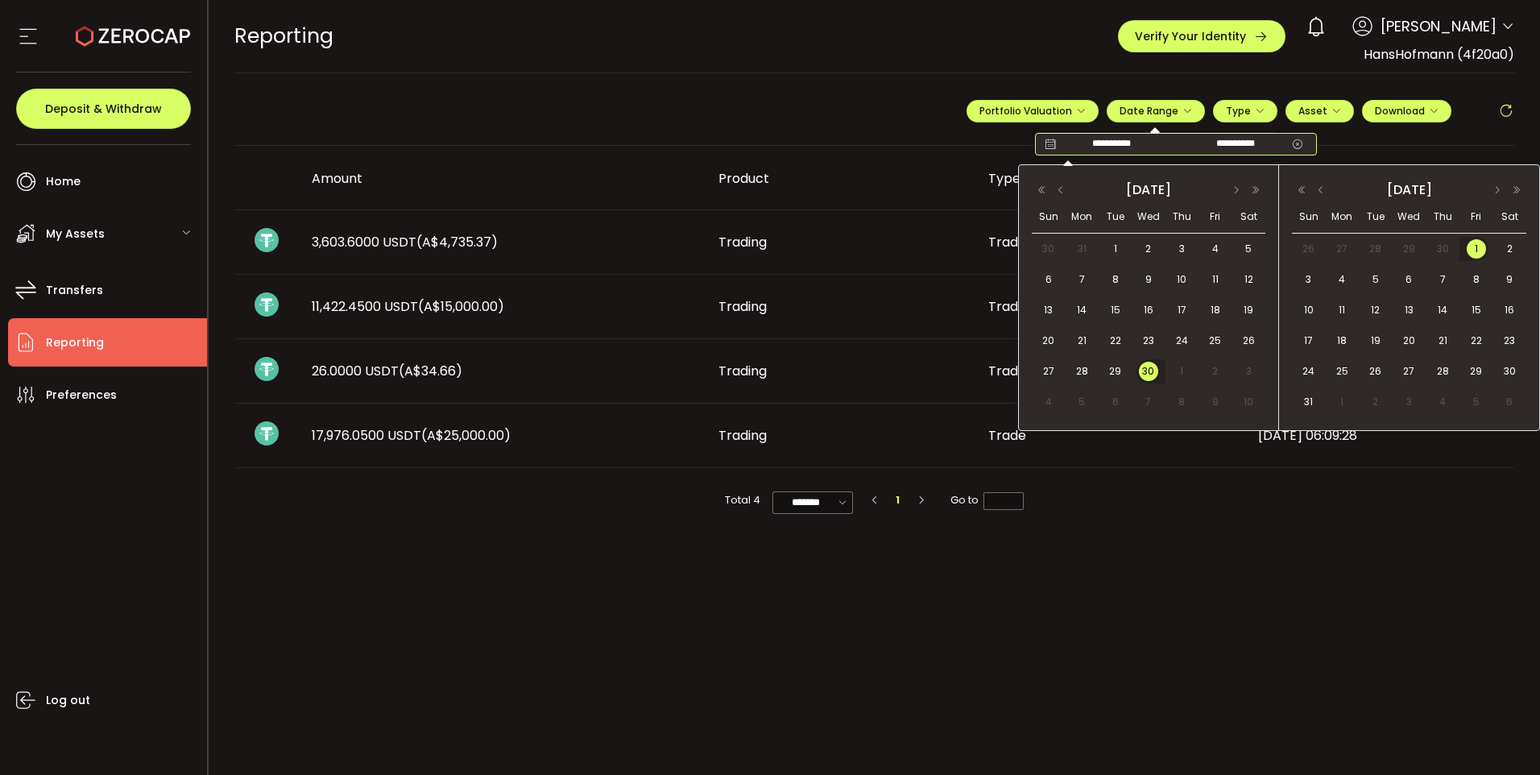
click at [1107, 149] on input "**********" at bounding box center [1111, 144] width 103 height 16
type input "**********"
click at [1234, 141] on input "**********" at bounding box center [1235, 144] width 103 height 16
click at [1230, 142] on input "**********" at bounding box center [1235, 144] width 103 height 16
type input "**********"
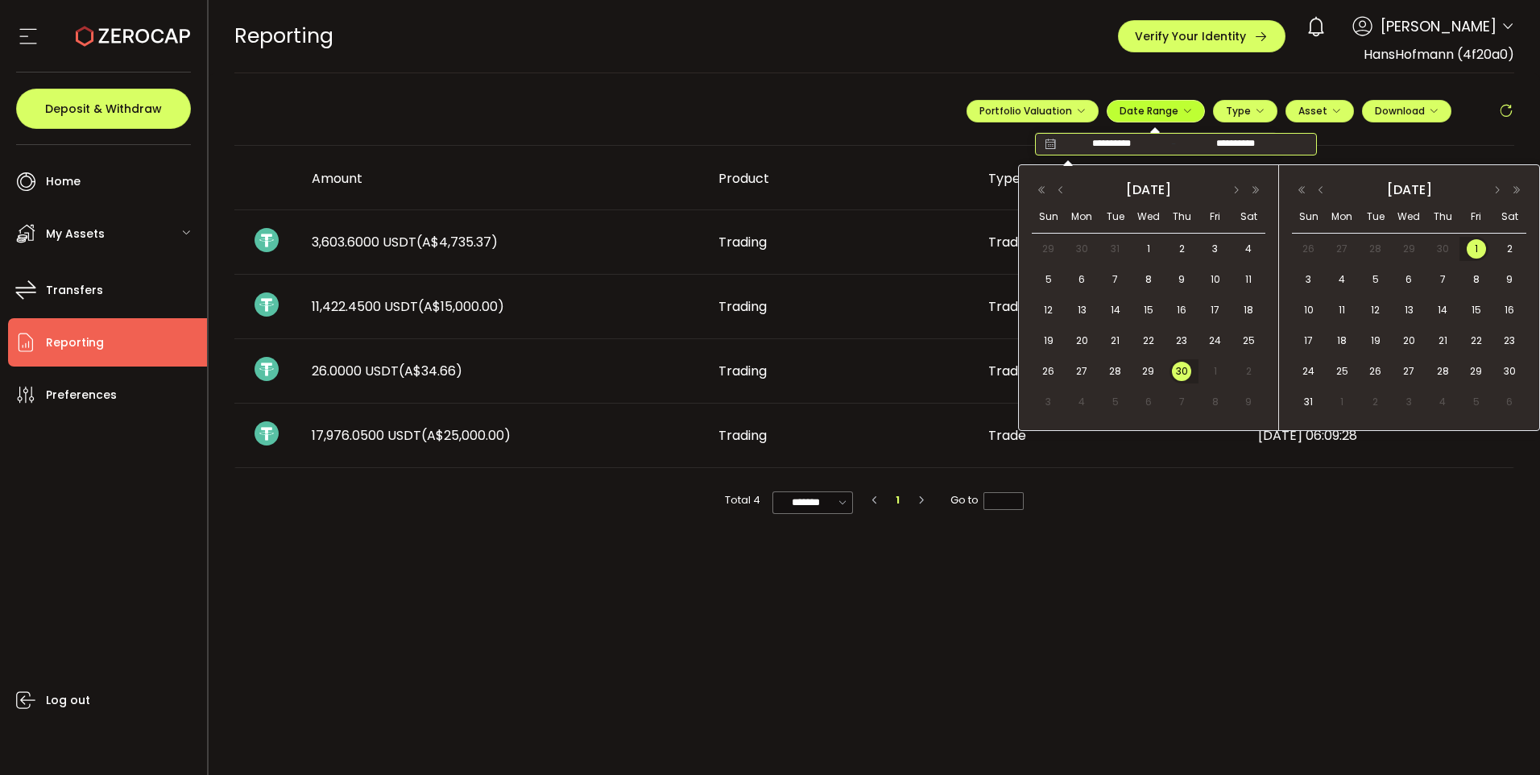
click at [1107, 100] on button "Date Range" at bounding box center [1156, 111] width 98 height 23
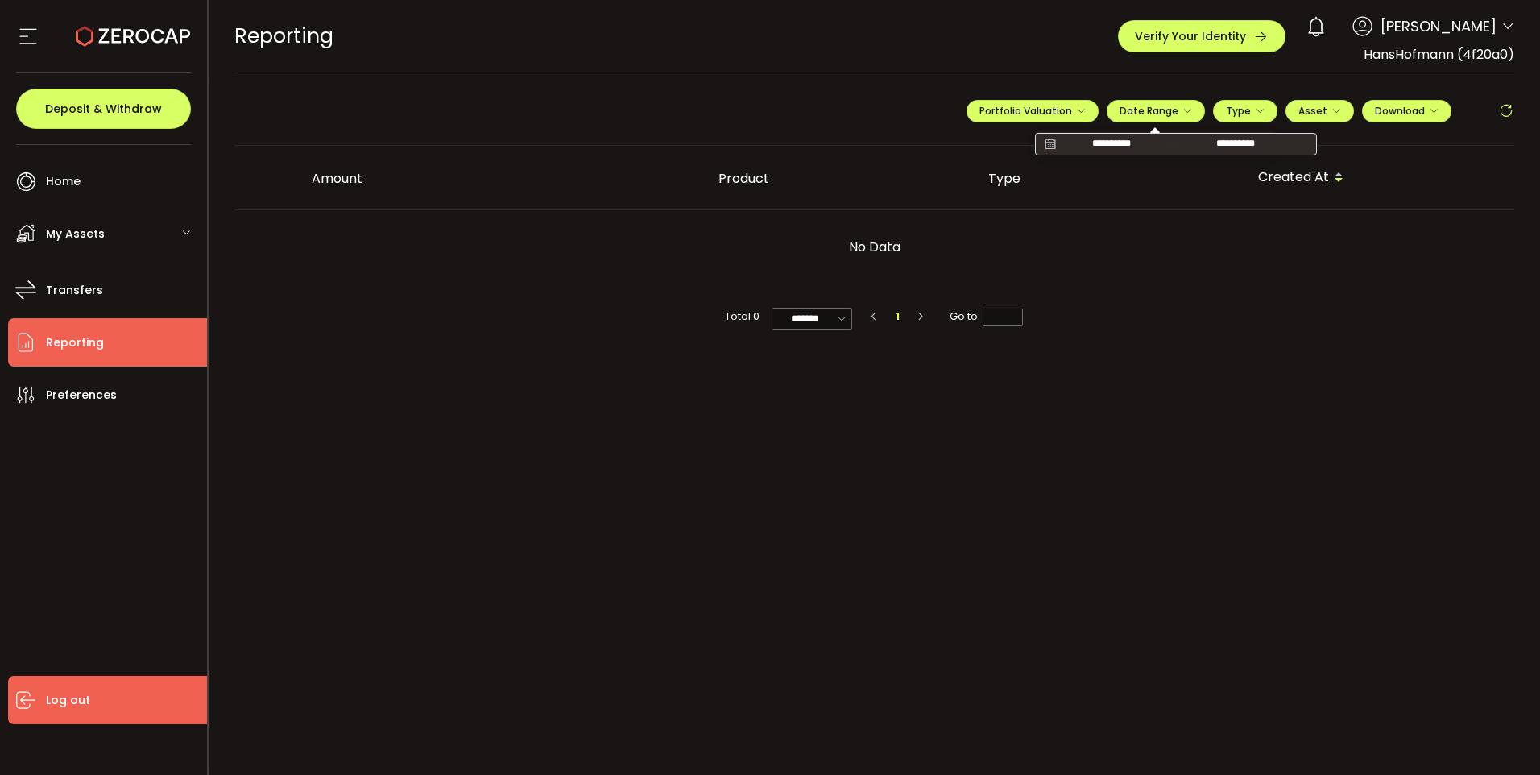
click at [60, 702] on span "Log out" at bounding box center [68, 700] width 44 height 23
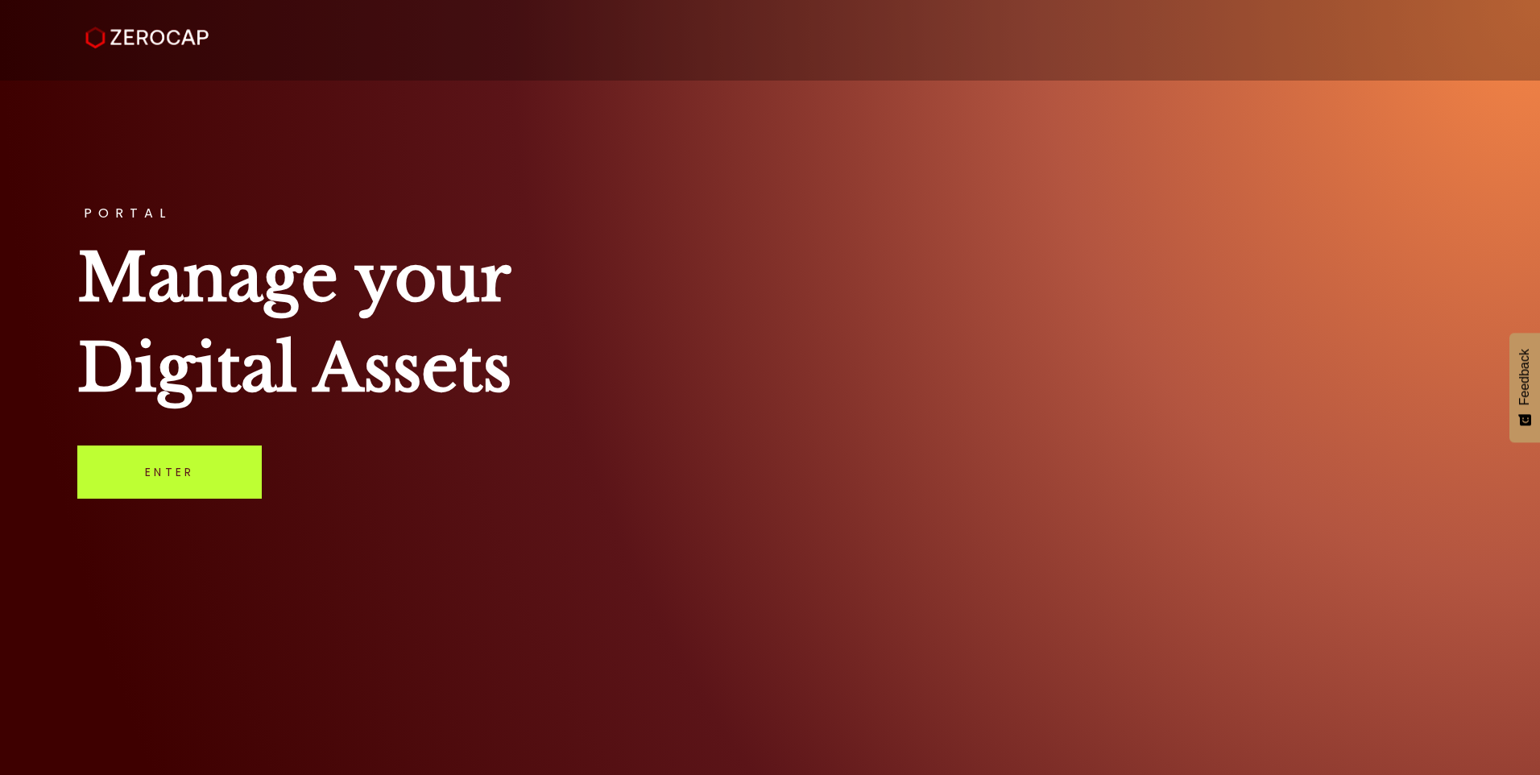
click at [184, 472] on link "Enter" at bounding box center [169, 472] width 184 height 53
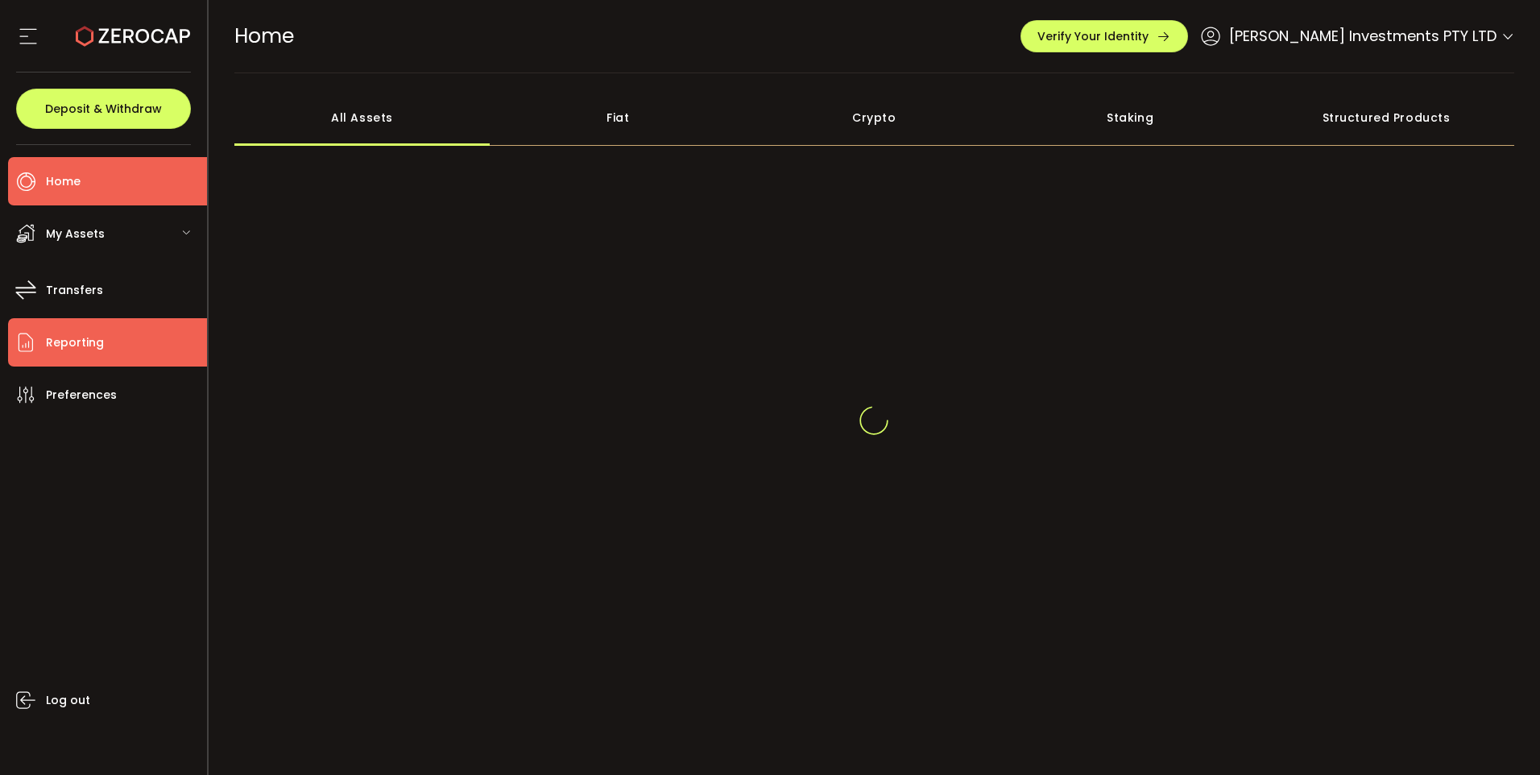
click at [73, 340] on span "Reporting" at bounding box center [75, 342] width 58 height 23
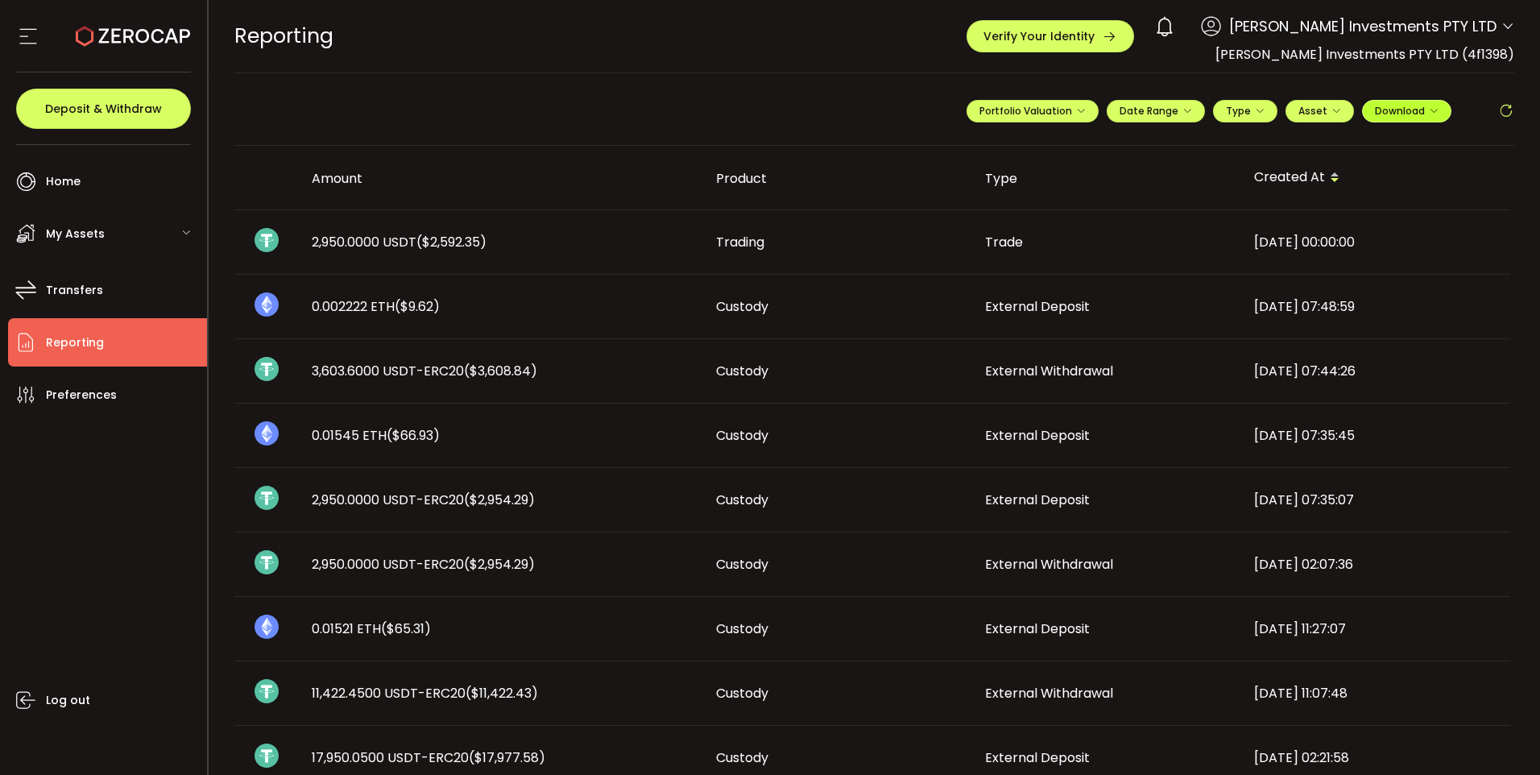
click at [1407, 111] on span "Download" at bounding box center [1407, 111] width 64 height 14
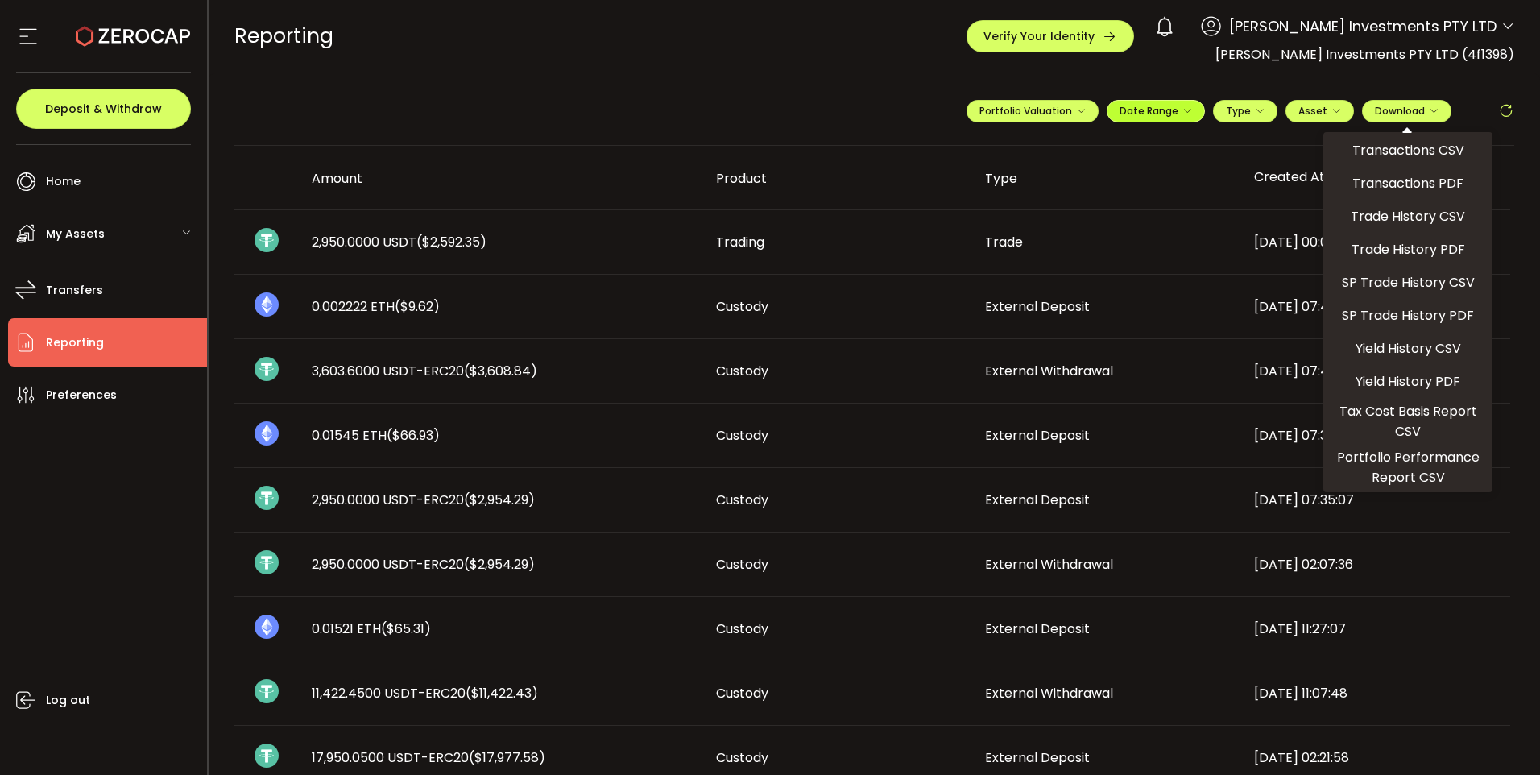
click at [1156, 110] on span "Date Range" at bounding box center [1156, 111] width 73 height 14
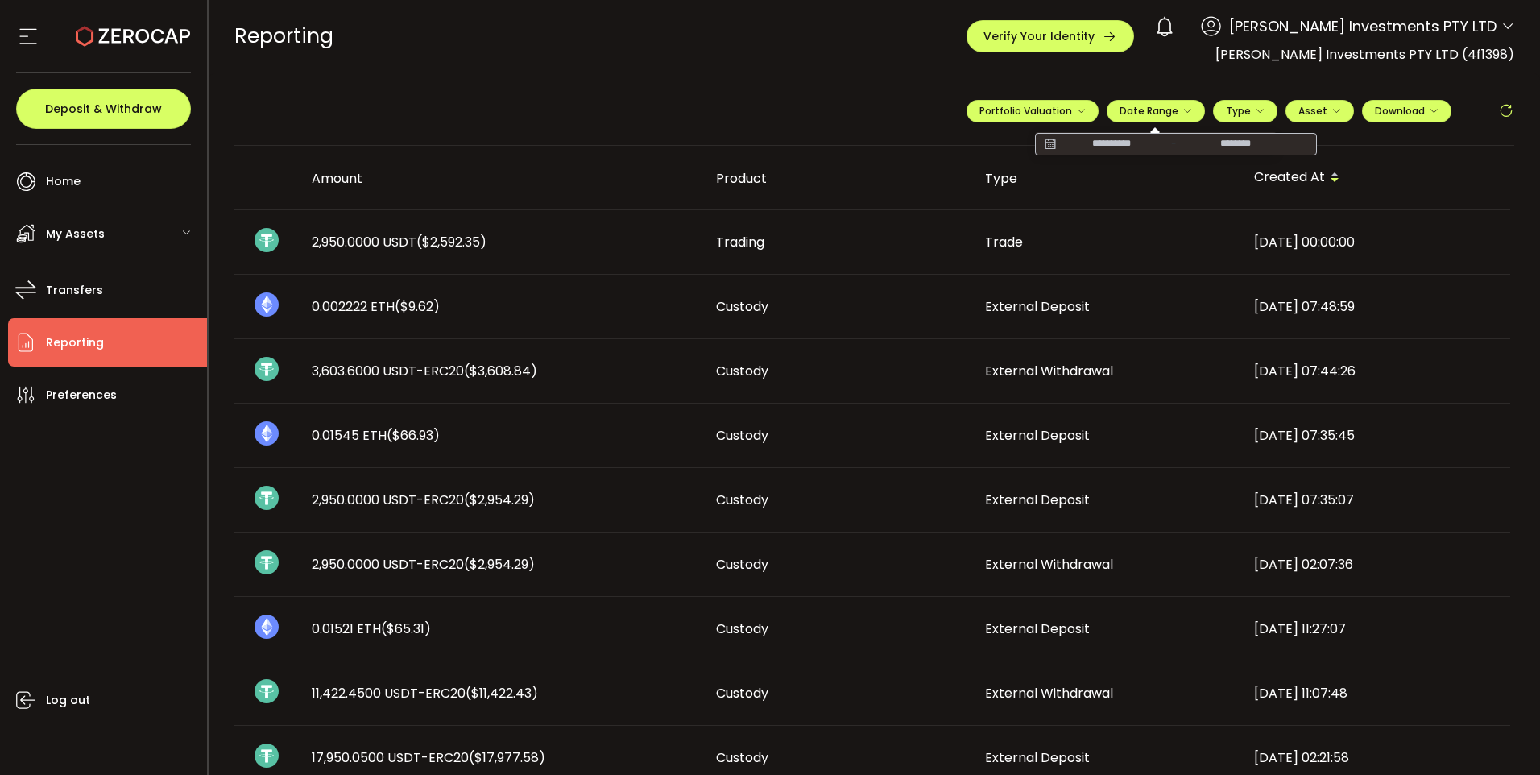
click at [1043, 144] on icon at bounding box center [1050, 144] width 20 height 16
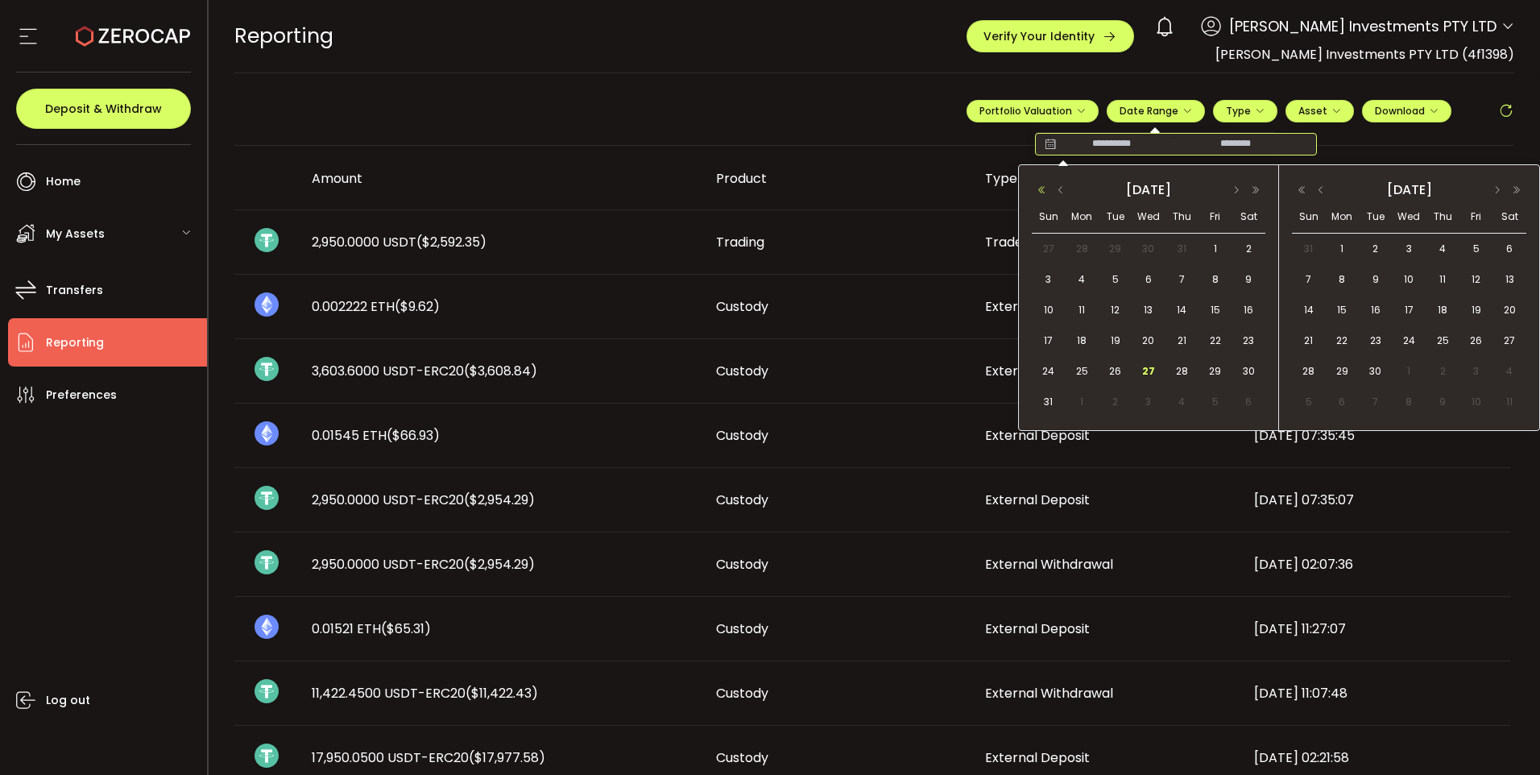
click at [1039, 188] on button "button" at bounding box center [1041, 189] width 19 height 11
click at [1061, 185] on button "button" at bounding box center [1060, 189] width 19 height 11
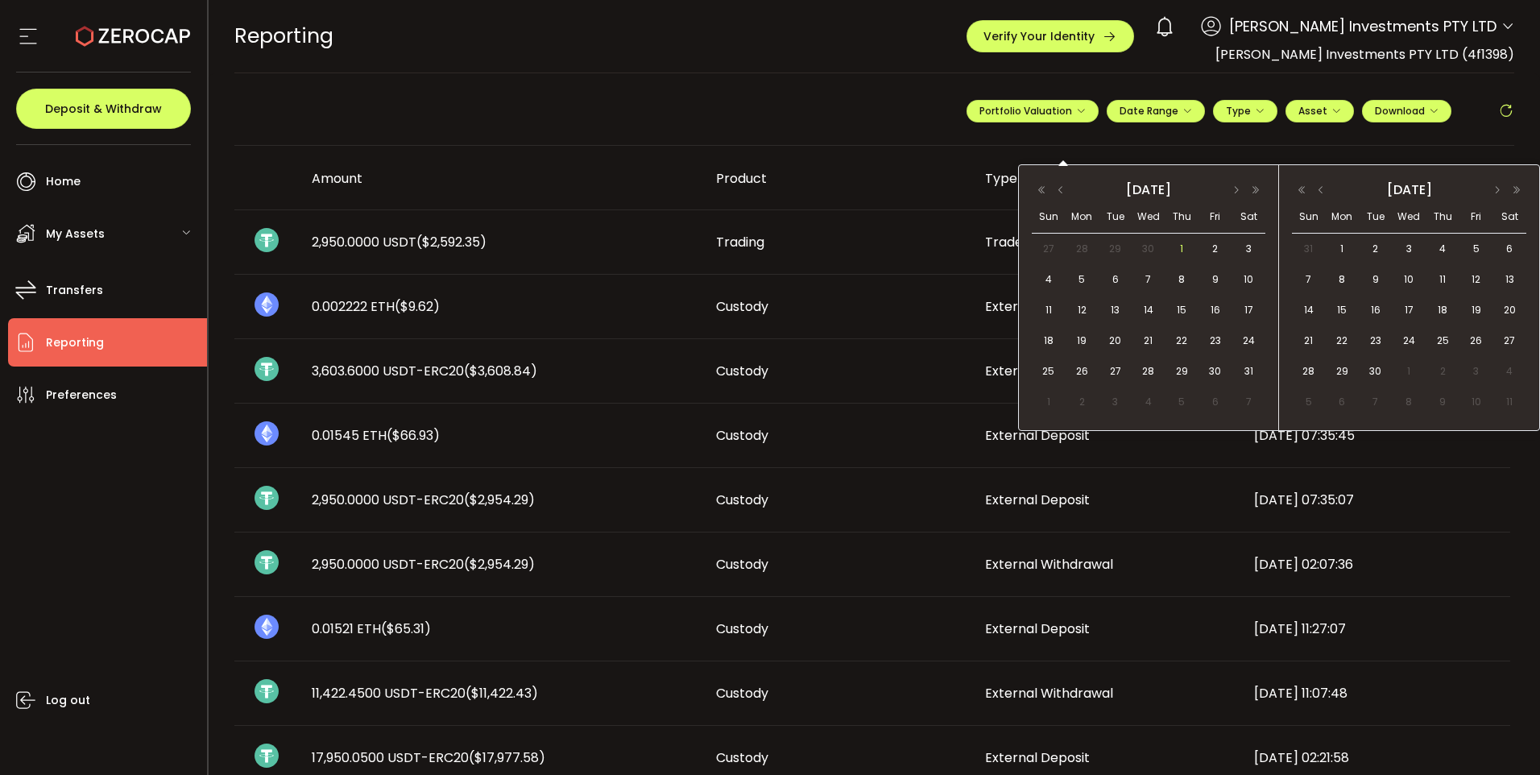
click at [1183, 251] on span "1" at bounding box center [1181, 248] width 19 height 19
click at [1378, 367] on span "30" at bounding box center [1375, 371] width 19 height 19
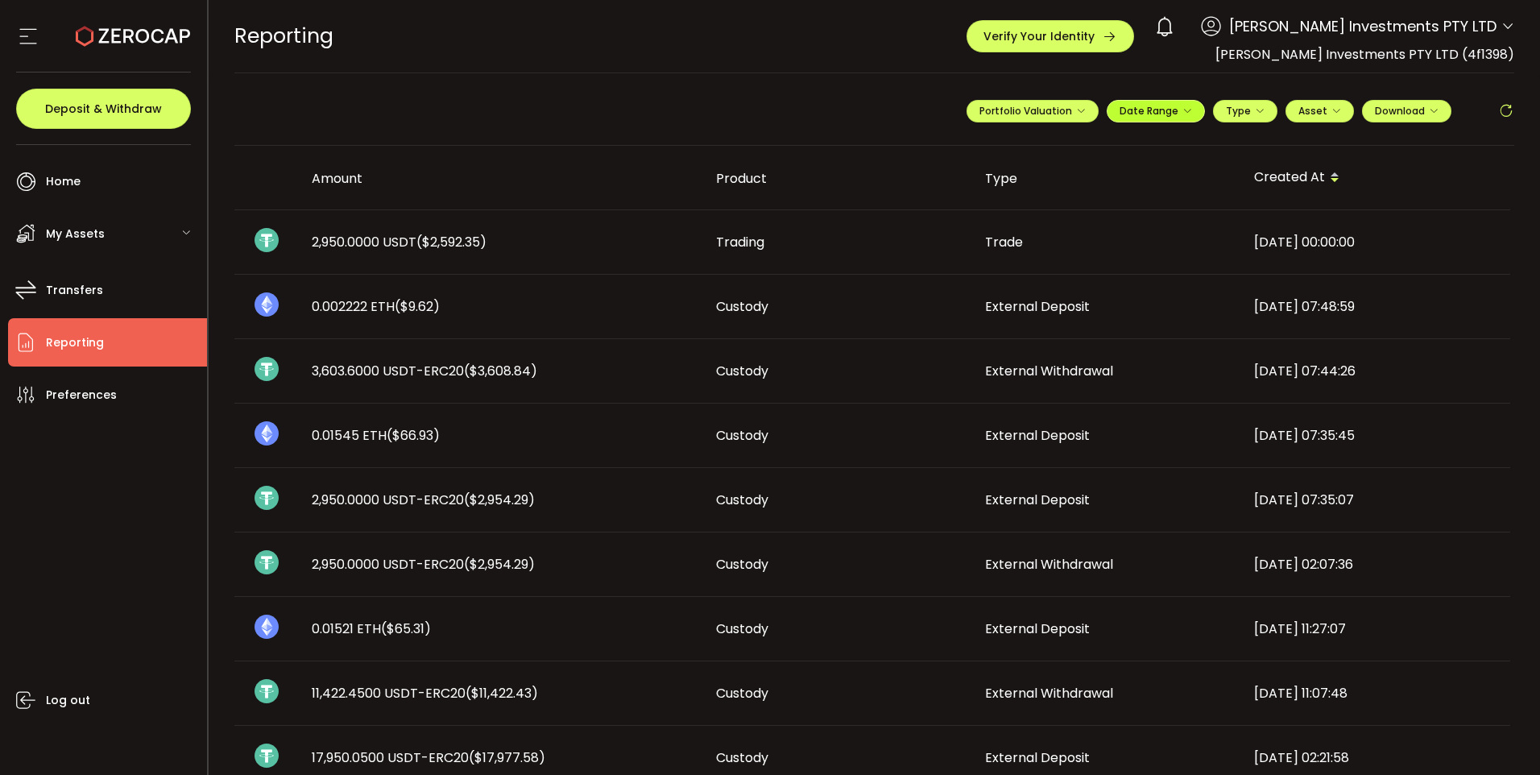
click at [1150, 110] on span "Date Range" at bounding box center [1156, 111] width 73 height 14
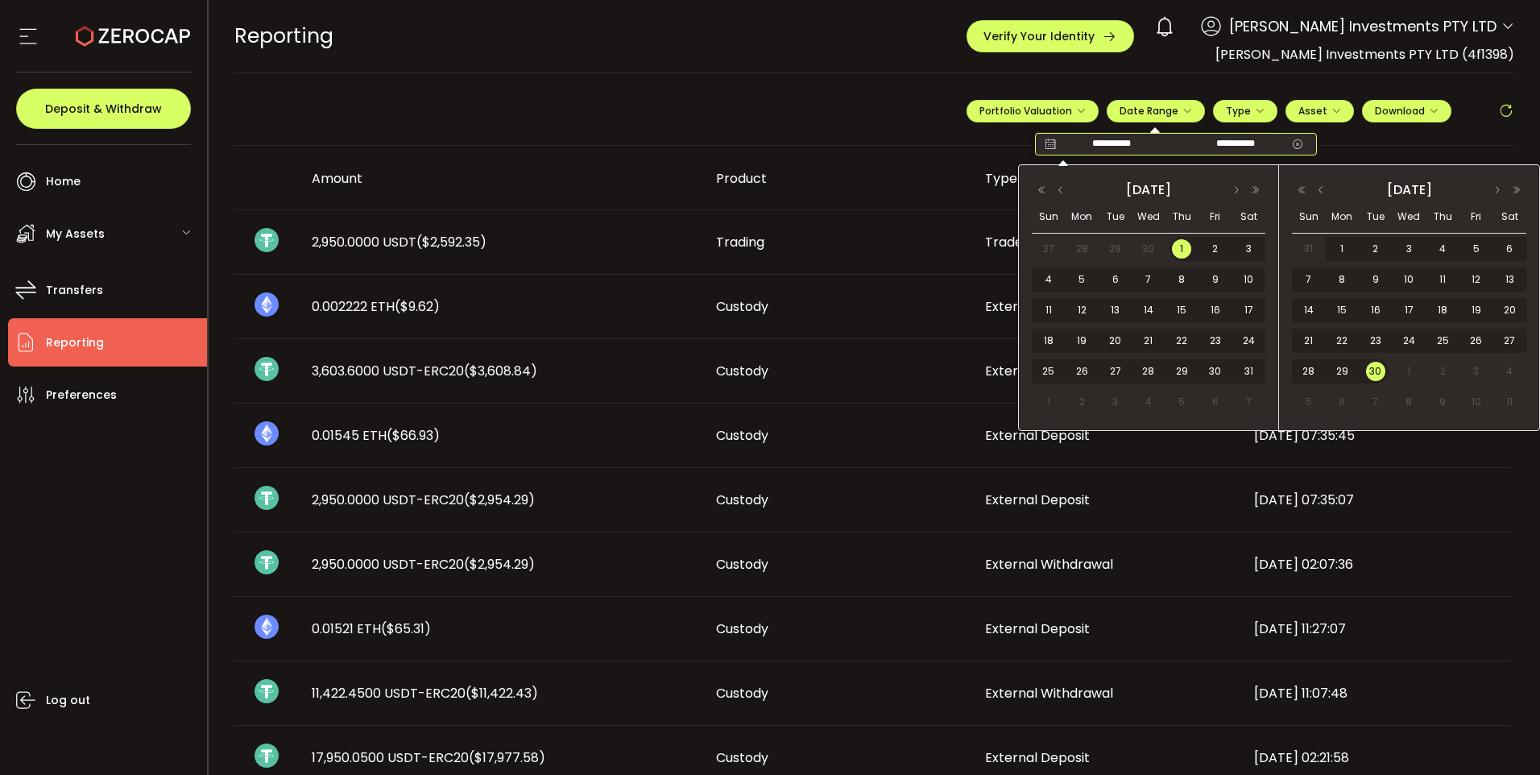
click at [1250, 146] on input "**********" at bounding box center [1235, 144] width 103 height 16
click at [1295, 186] on button "button" at bounding box center [1301, 189] width 19 height 11
click at [1304, 189] on button "button" at bounding box center [1301, 189] width 19 height 11
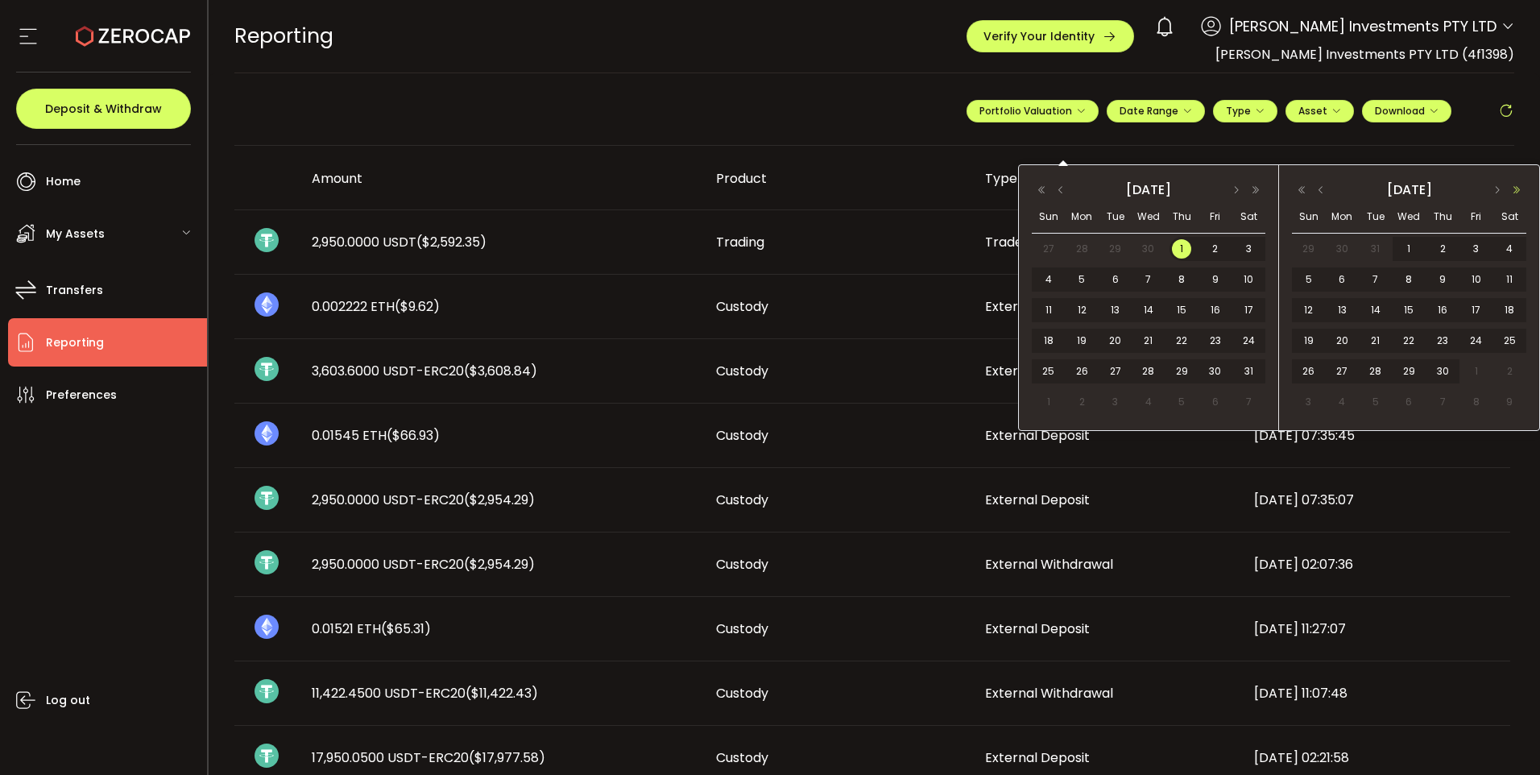
click at [1520, 191] on button "button" at bounding box center [1516, 189] width 19 height 11
click at [1319, 189] on button "button" at bounding box center [1321, 189] width 19 height 11
click at [1444, 368] on span "30" at bounding box center [1442, 371] width 19 height 19
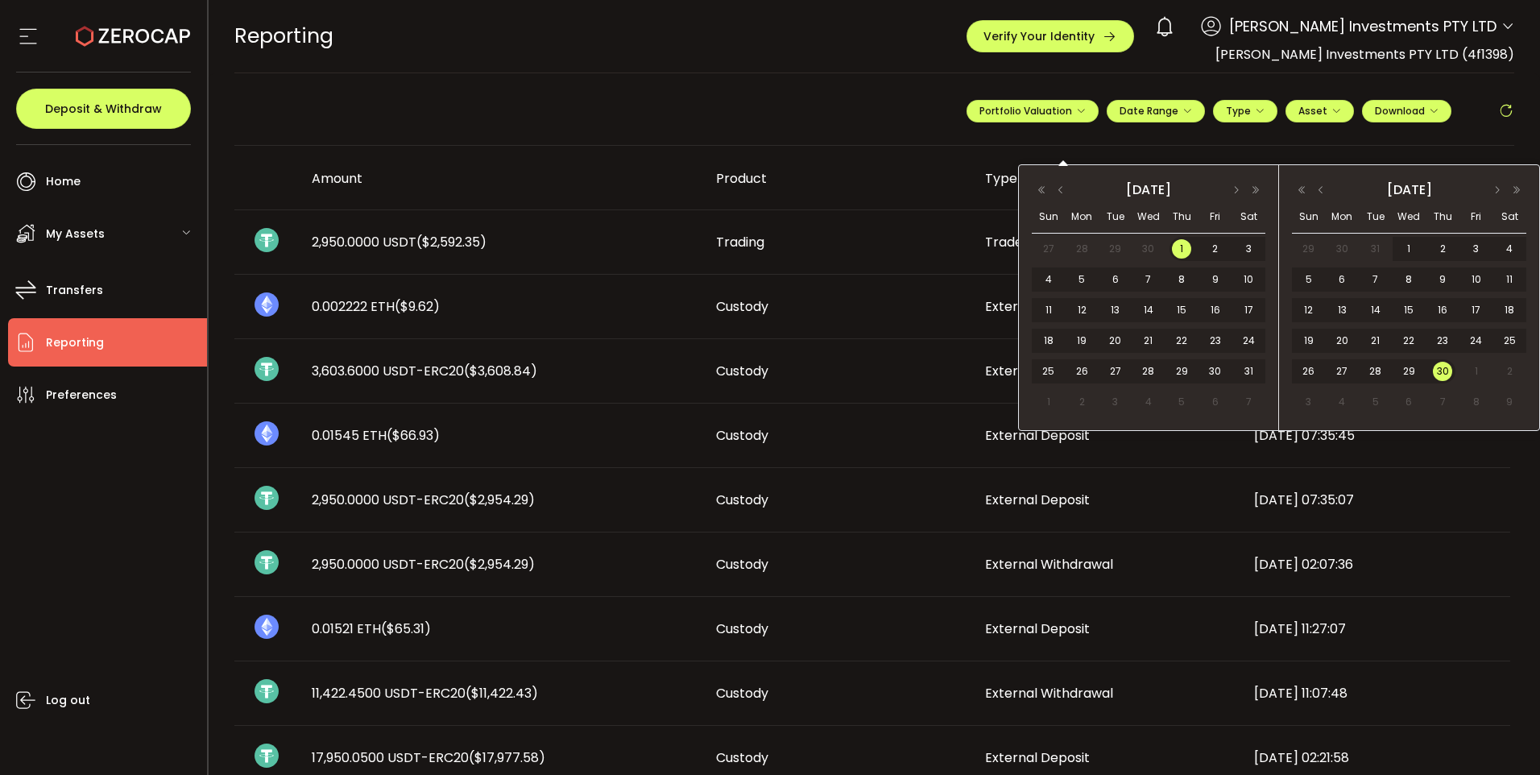
click at [1183, 247] on span "1" at bounding box center [1181, 248] width 19 height 19
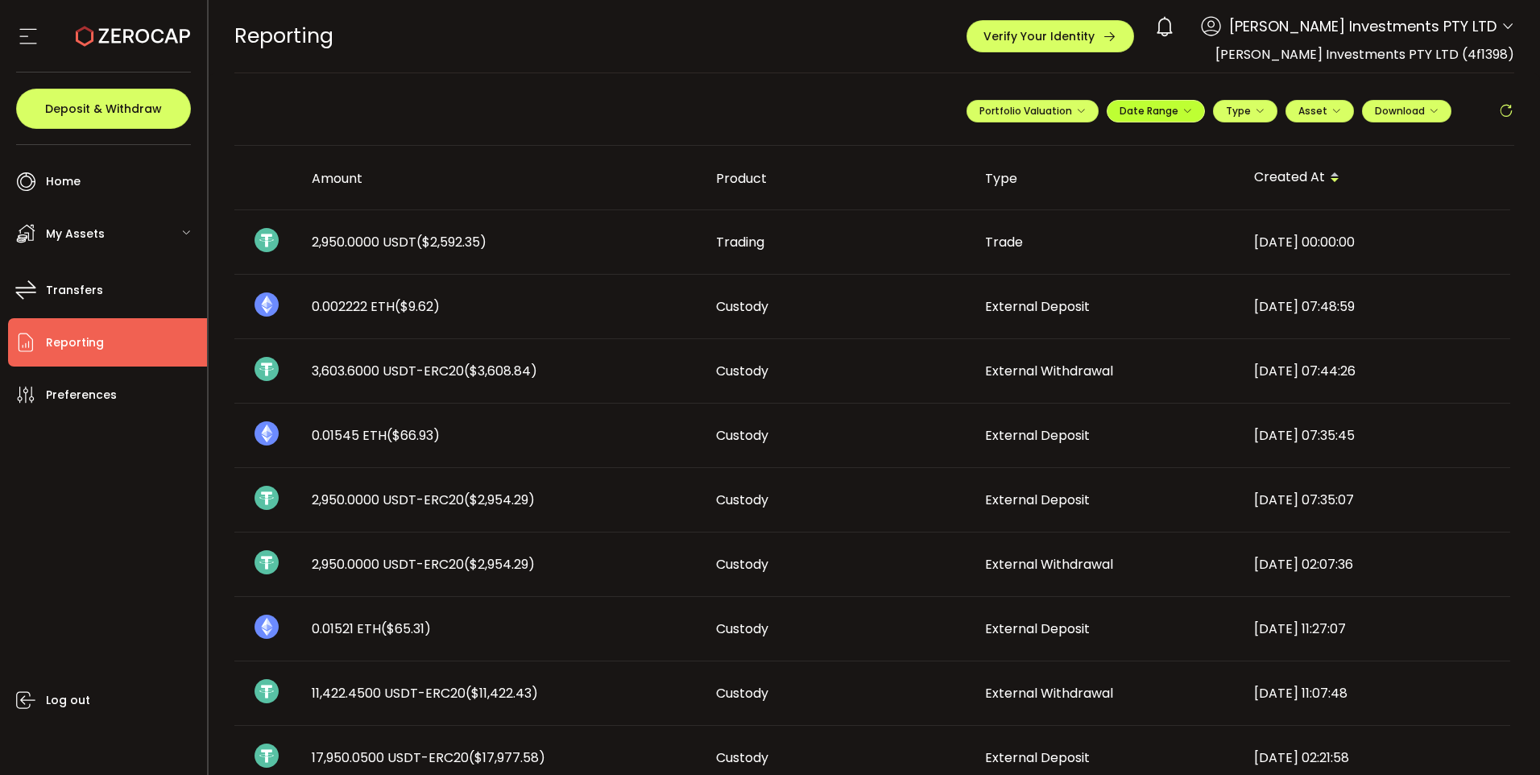
click at [1170, 108] on span "Date Range" at bounding box center [1156, 111] width 73 height 14
click at [1402, 109] on span "Download" at bounding box center [1407, 111] width 64 height 14
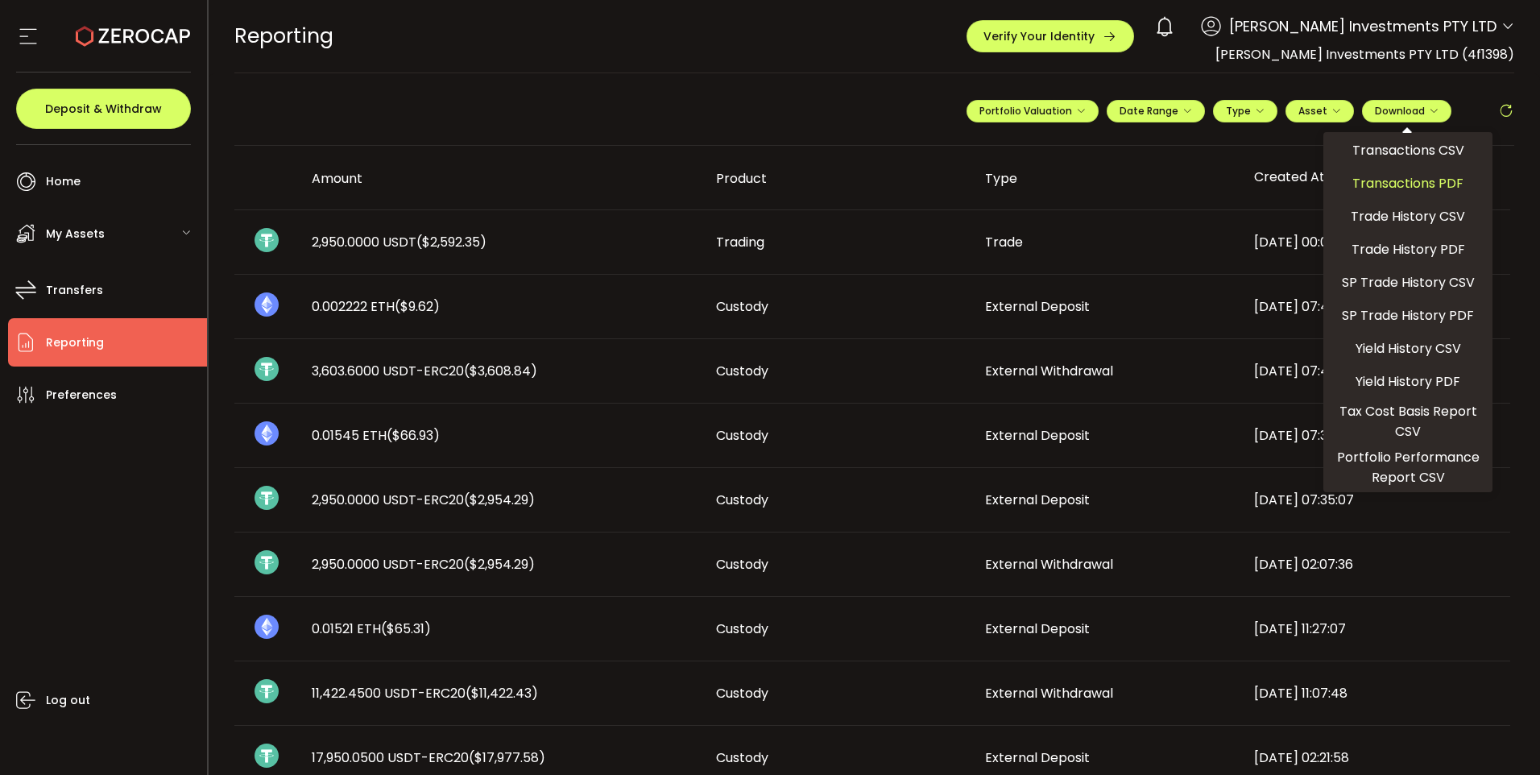
click at [1396, 187] on span "Transactions PDF" at bounding box center [1408, 183] width 111 height 20
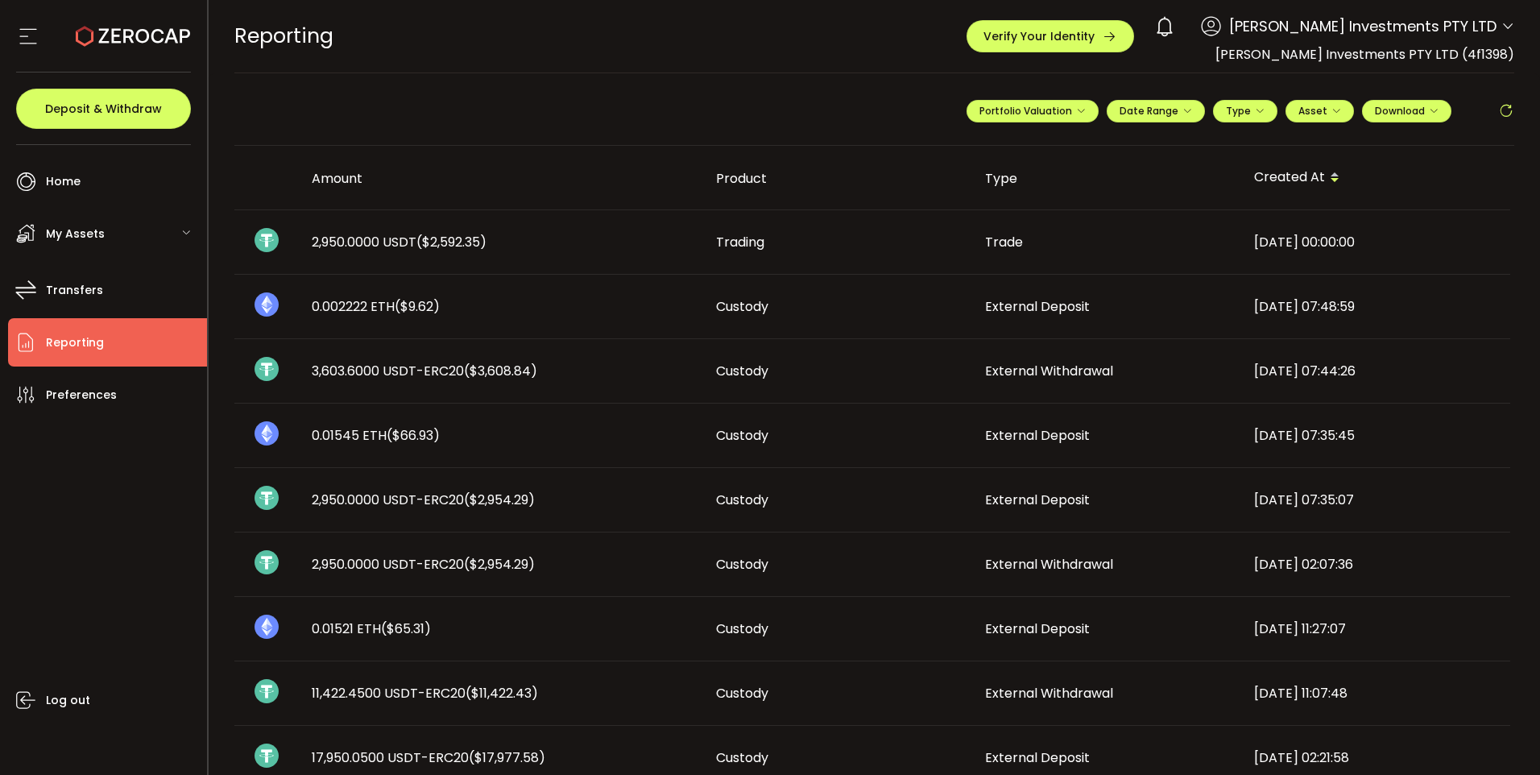
click at [1142, 173] on div "Type" at bounding box center [1106, 178] width 269 height 19
click at [1424, 110] on span "Download" at bounding box center [1407, 111] width 64 height 14
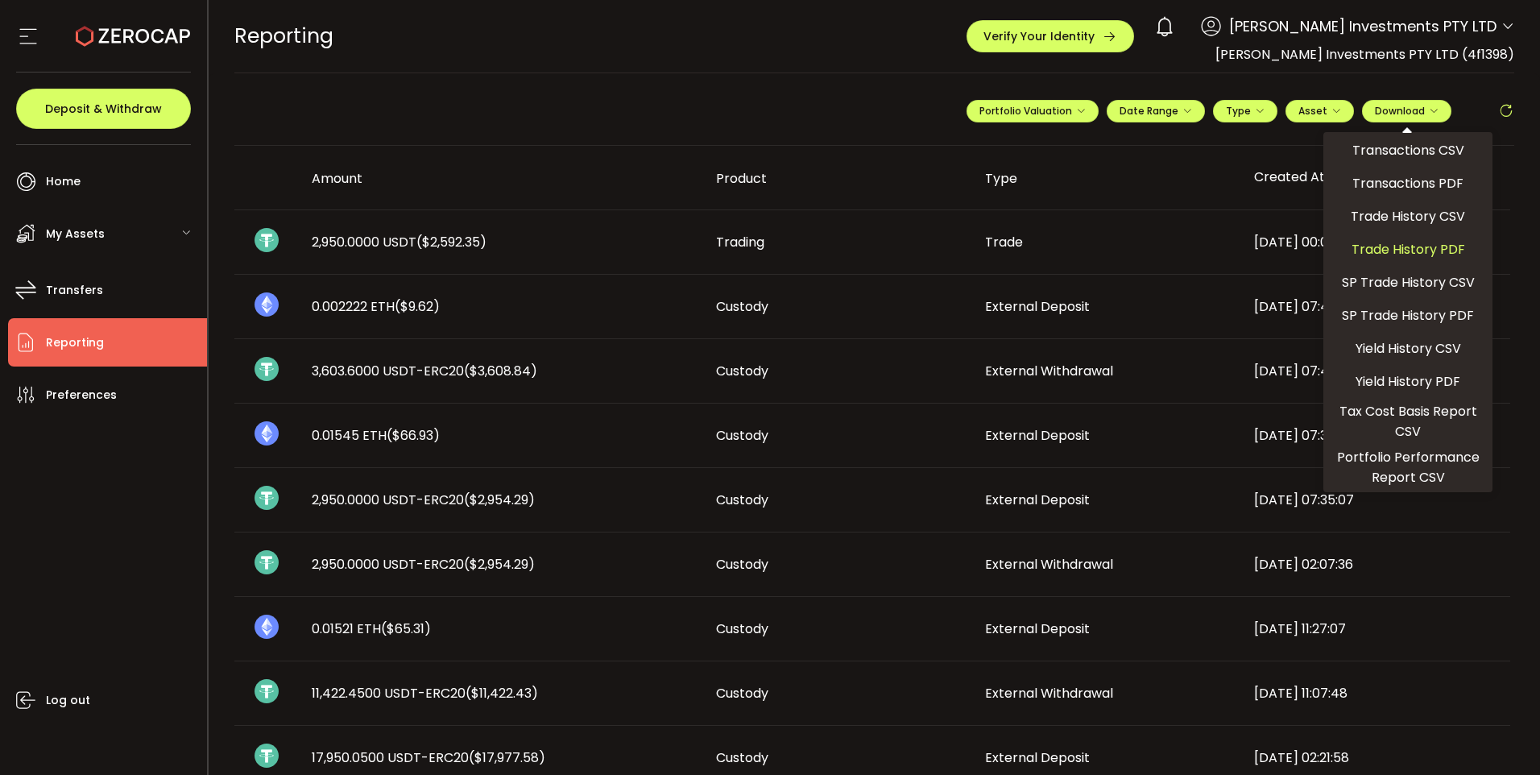
click at [1399, 248] on span "Trade History PDF" at bounding box center [1409, 249] width 114 height 20
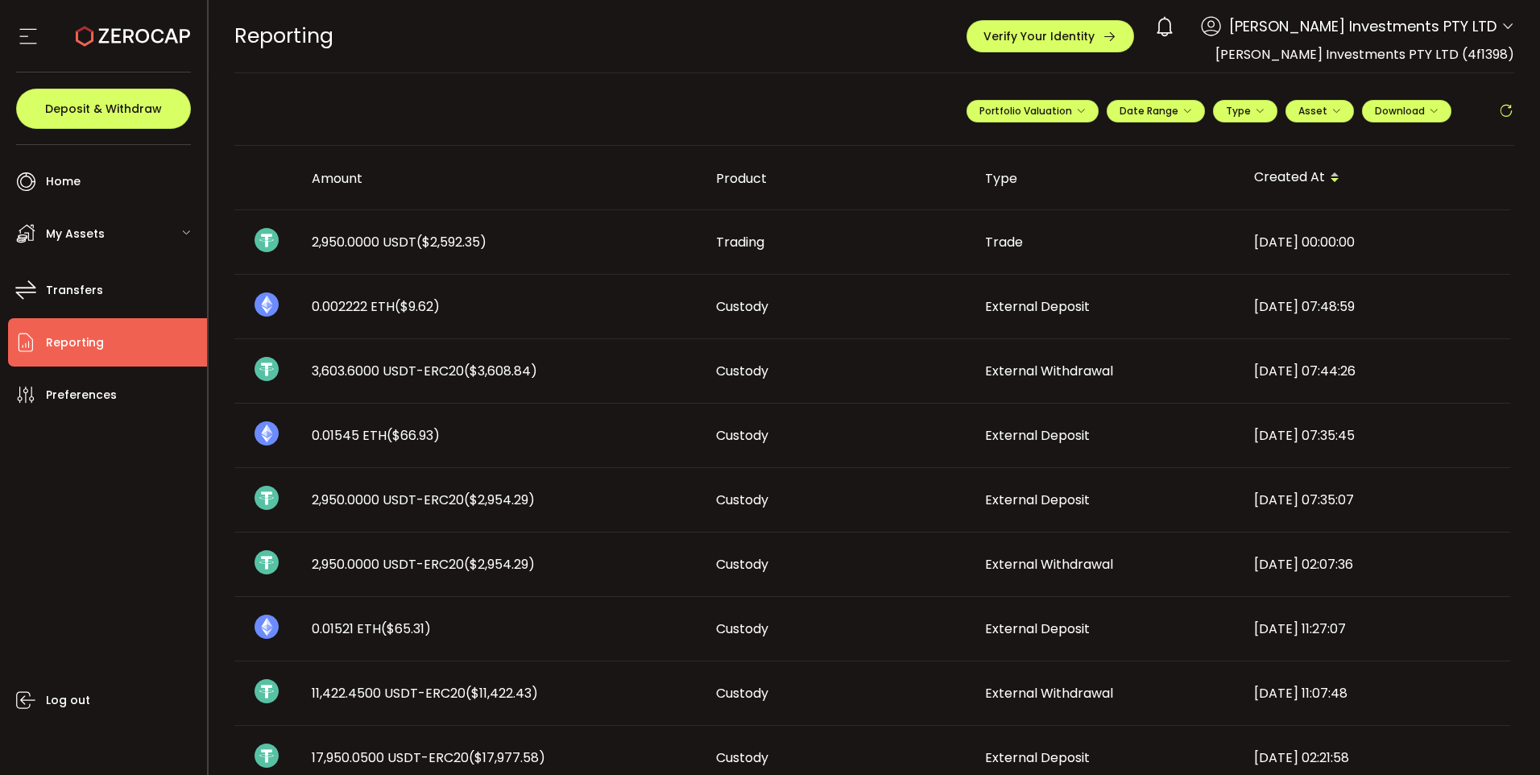
click at [1469, 108] on span at bounding box center [1479, 110] width 39 height 19
click at [1412, 106] on span "Download" at bounding box center [1407, 111] width 64 height 14
